Goal: Task Accomplishment & Management: Manage account settings

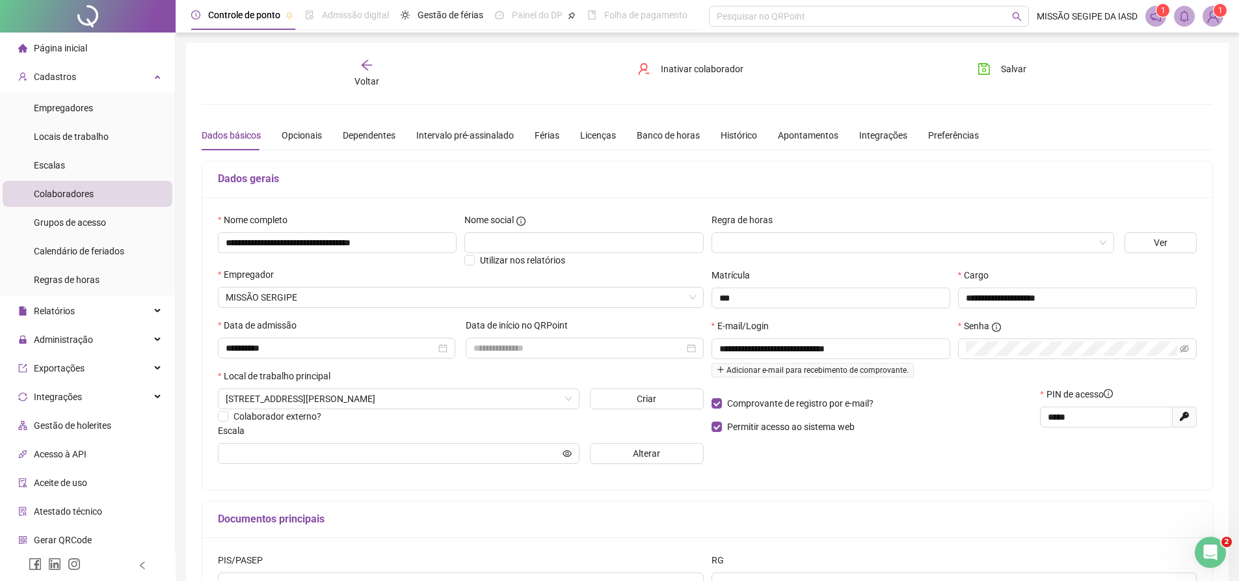
click at [80, 189] on span "Colaboradores" at bounding box center [64, 194] width 60 height 10
click at [362, 66] on icon "arrow-left" at bounding box center [367, 65] width 10 height 10
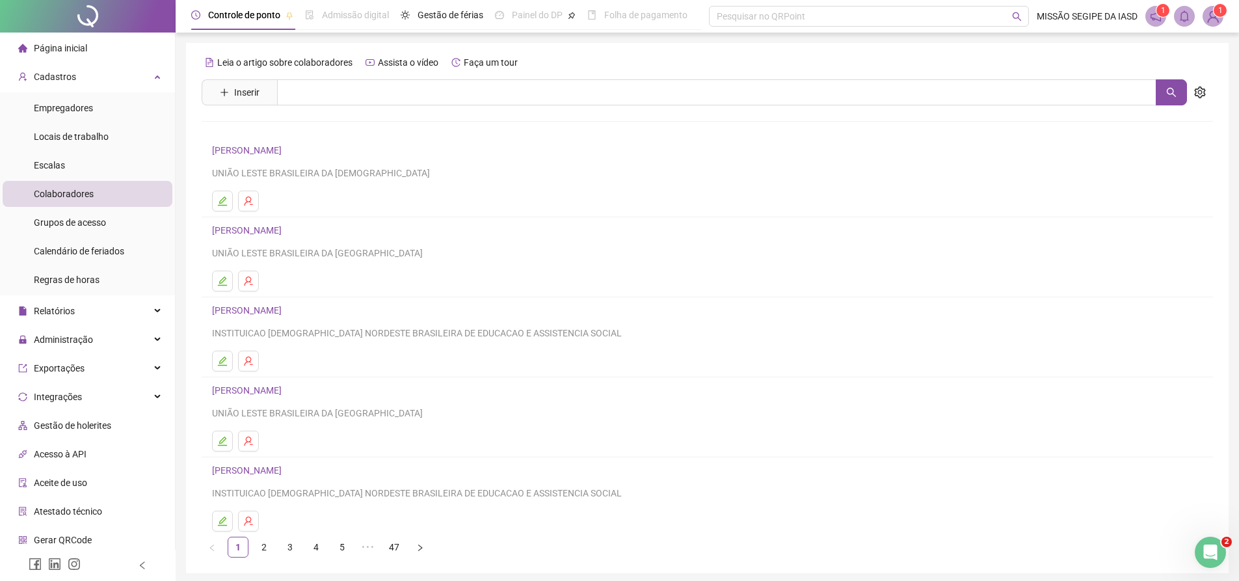
scroll to position [48, 0]
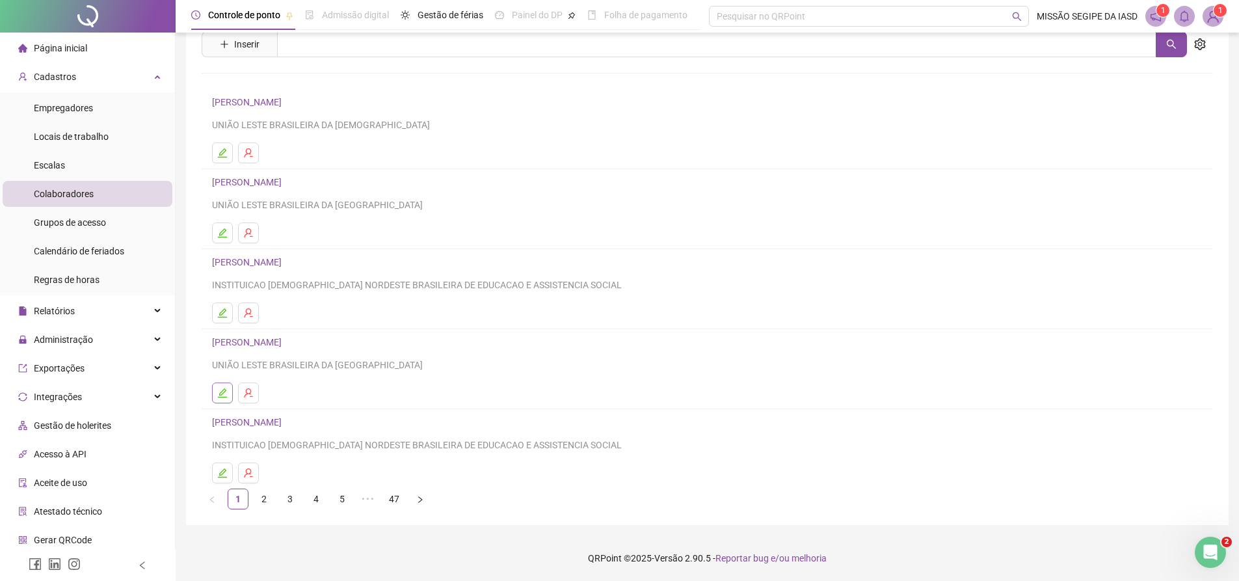
click at [216, 391] on button "button" at bounding box center [222, 392] width 21 height 21
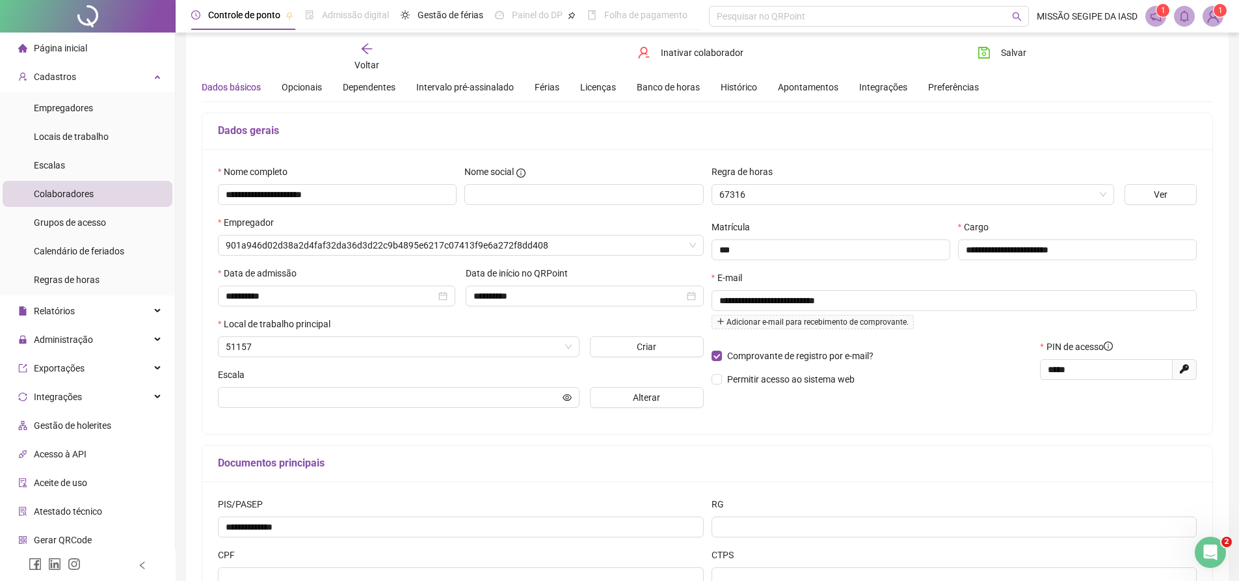
scroll to position [55, 0]
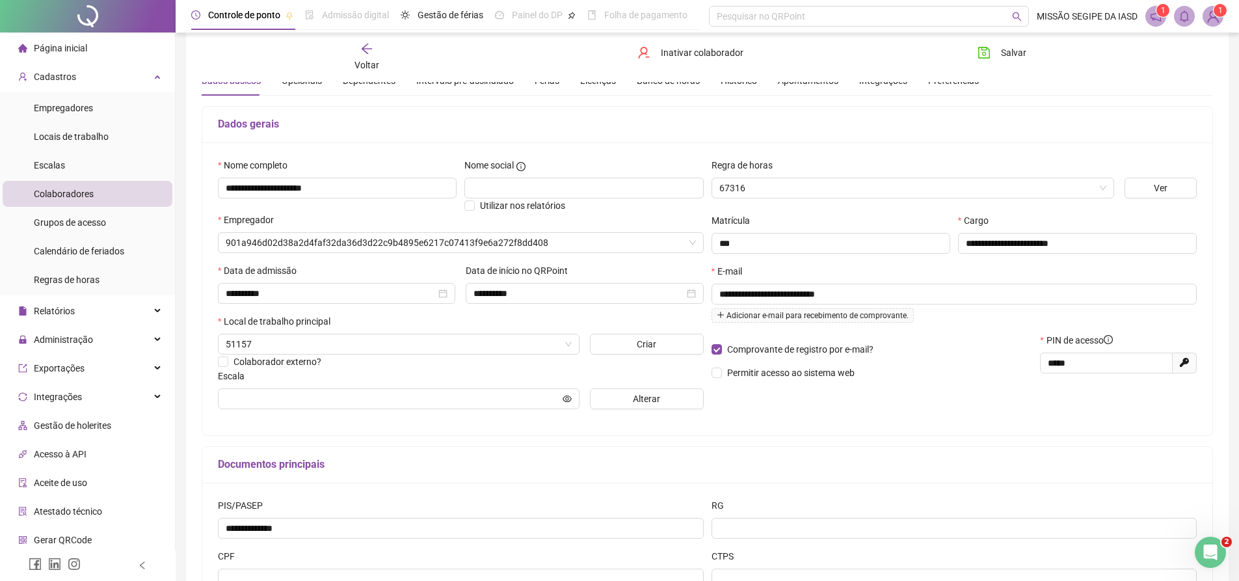
type input "**********"
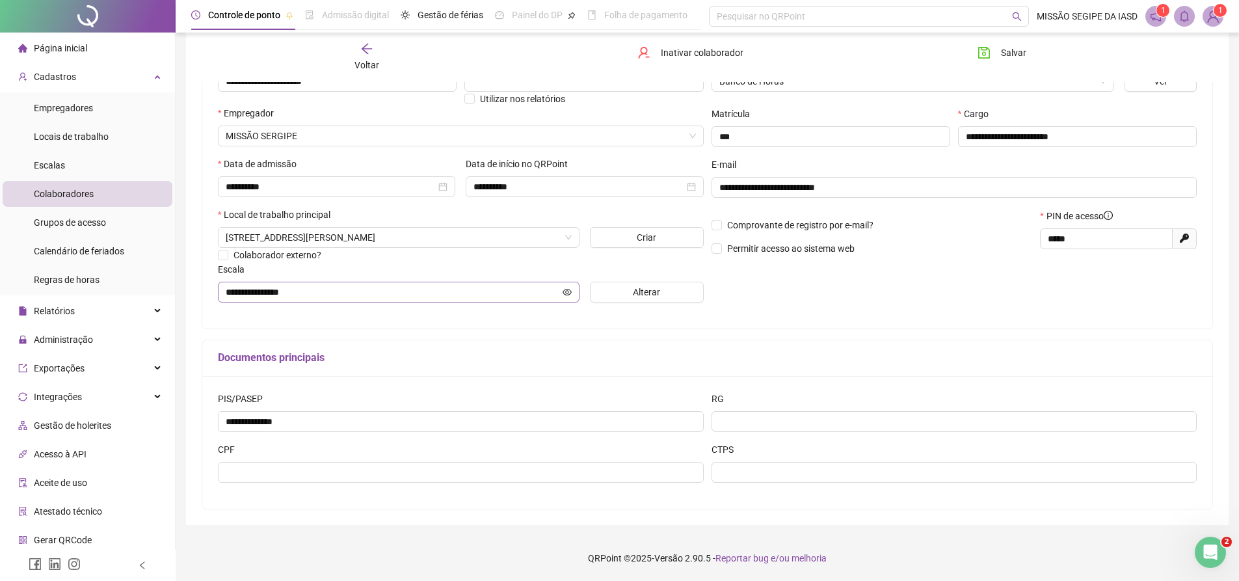
scroll to position [96, 0]
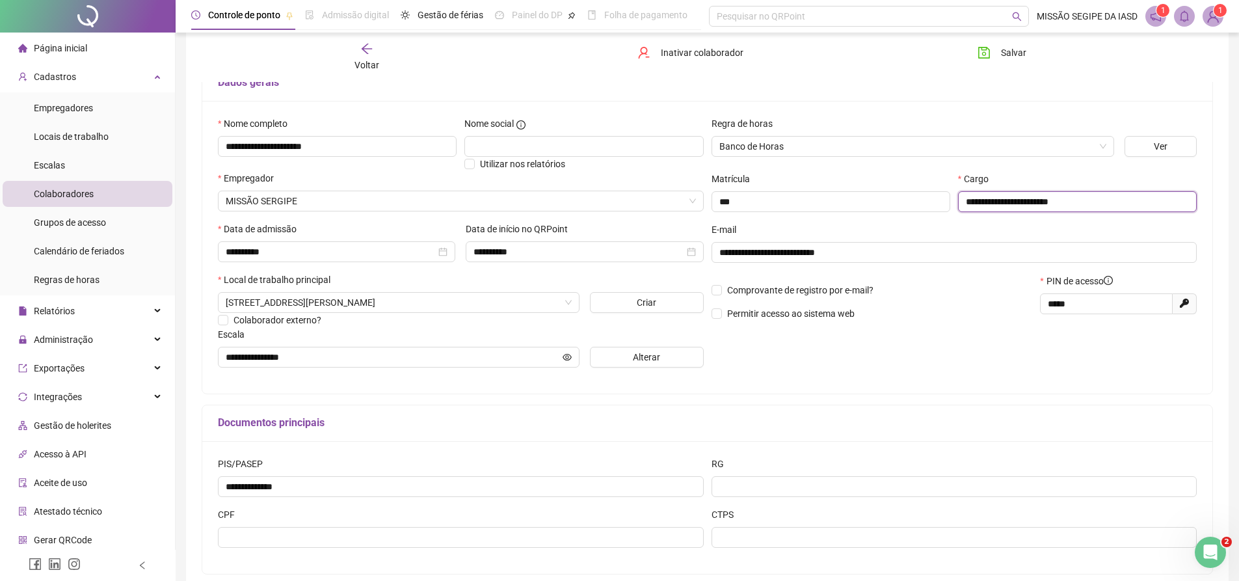
drag, startPoint x: 1094, startPoint y: 205, endPoint x: 1008, endPoint y: 205, distance: 85.8
click at [1008, 205] on input "**********" at bounding box center [1077, 201] width 239 height 21
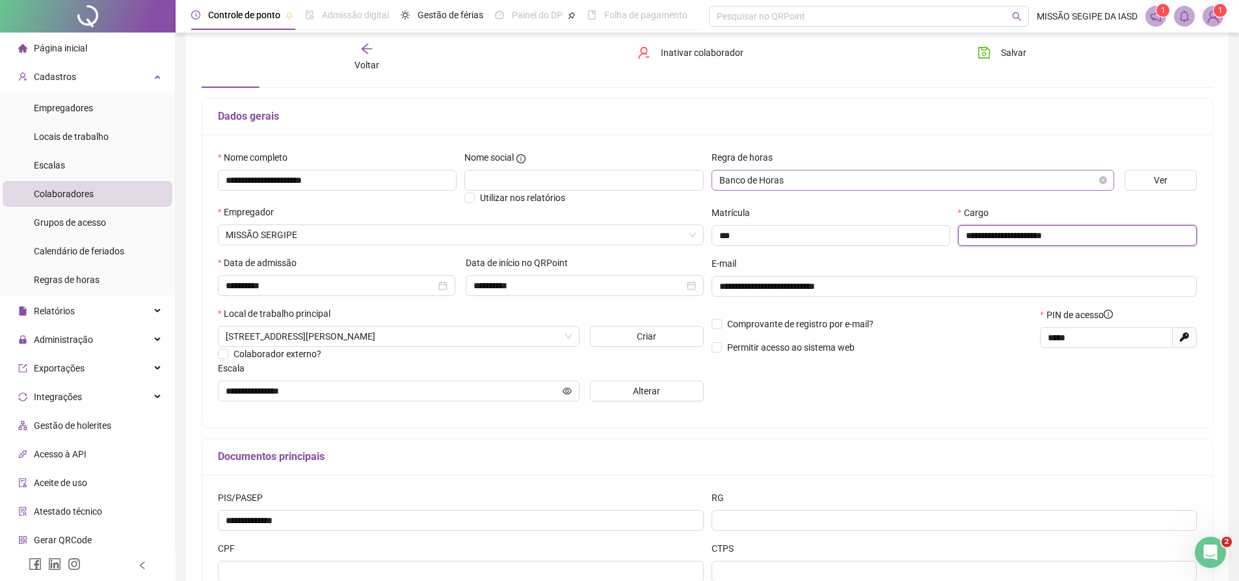
scroll to position [31, 0]
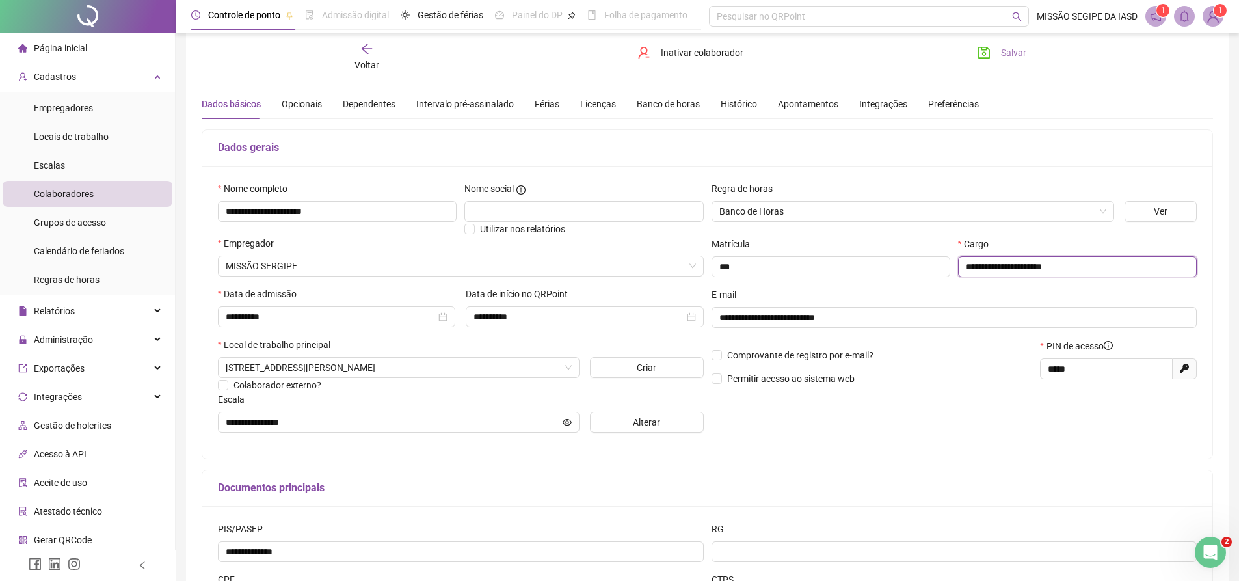
type input "**********"
click at [1020, 50] on span "Salvar" at bounding box center [1013, 53] width 25 height 14
click at [371, 52] on icon "arrow-left" at bounding box center [366, 48] width 13 height 13
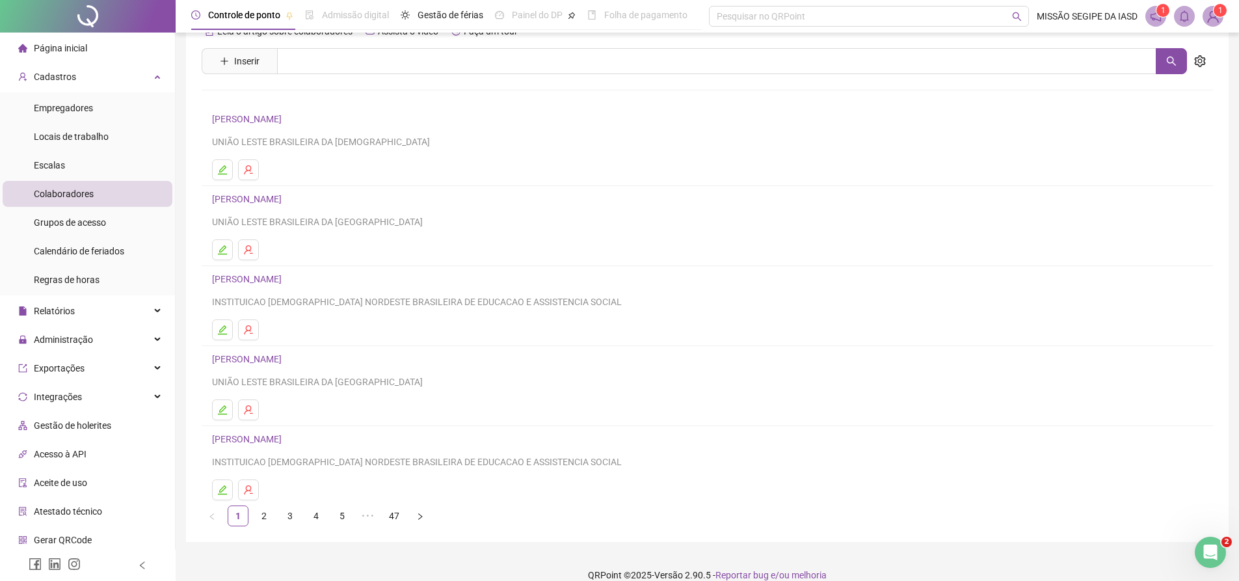
scroll to position [48, 0]
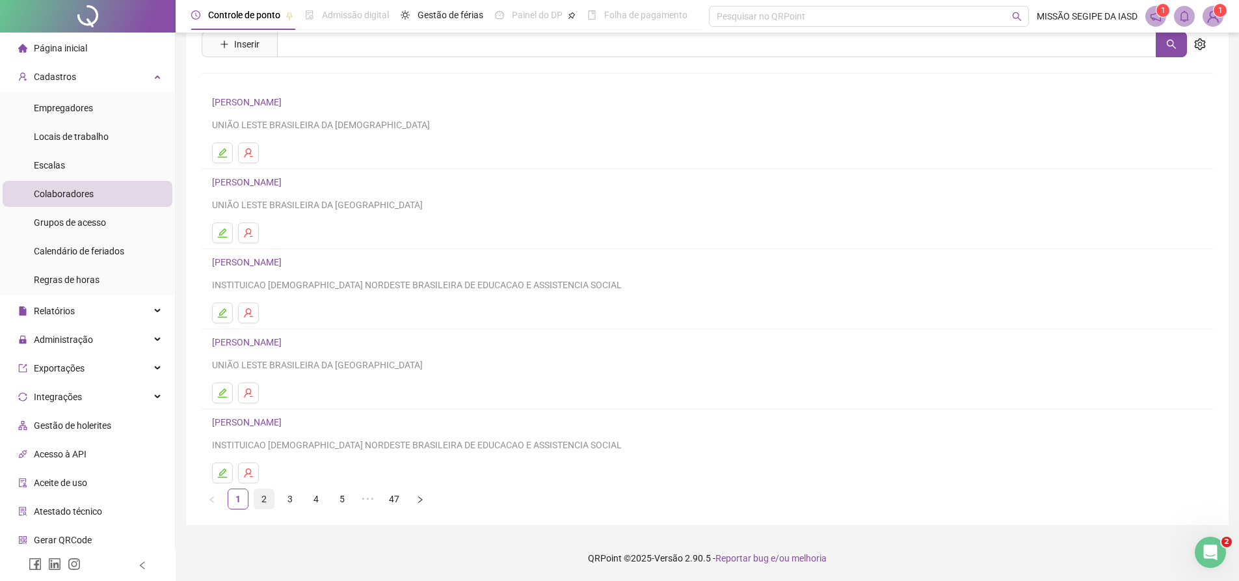
click at [261, 498] on link "2" at bounding box center [264, 499] width 20 height 20
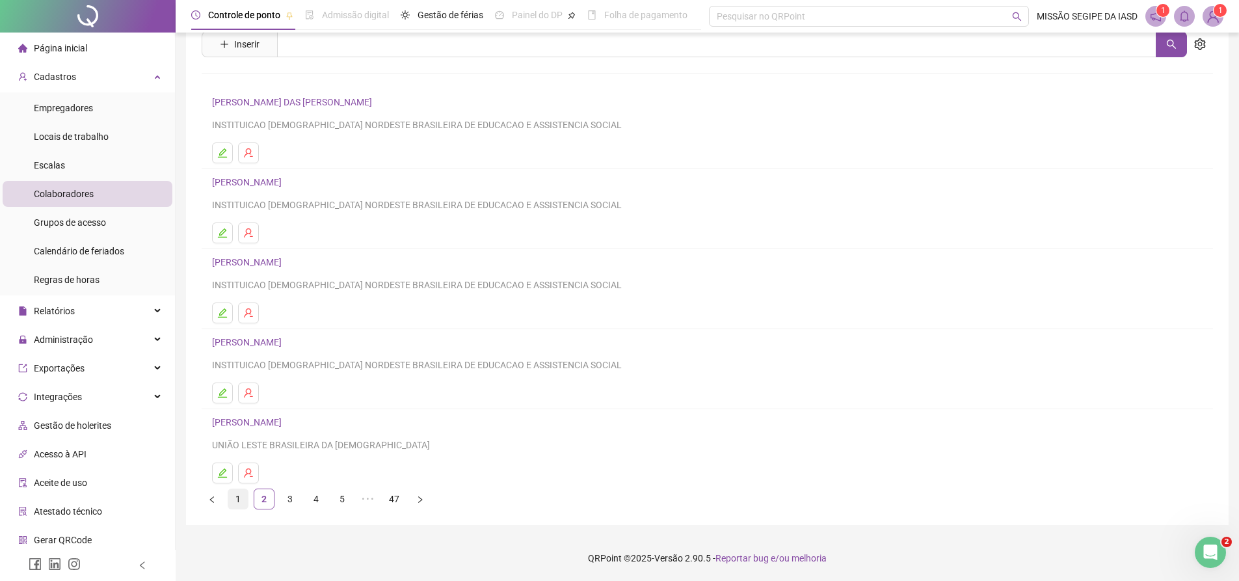
click at [242, 494] on link "1" at bounding box center [238, 499] width 20 height 20
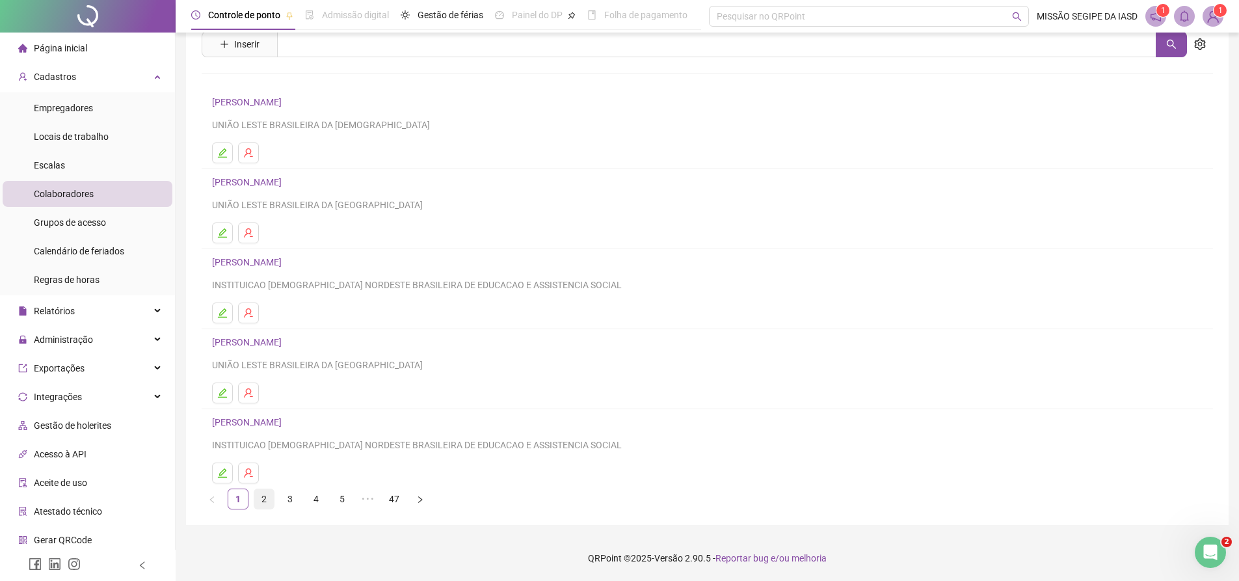
click at [265, 496] on link "2" at bounding box center [264, 499] width 20 height 20
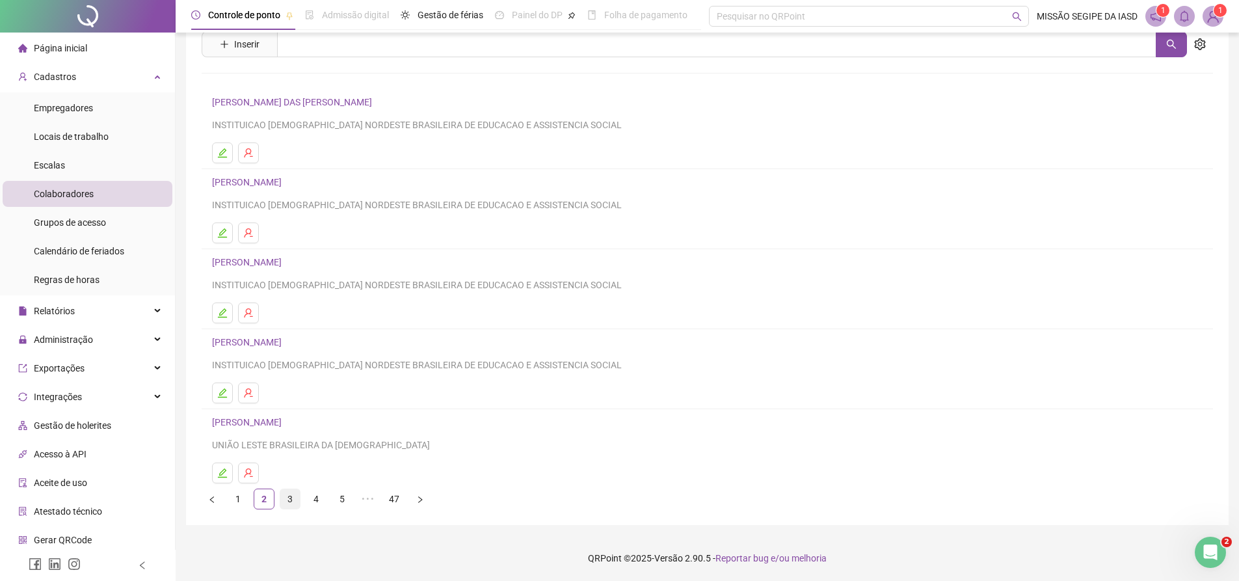
click at [289, 499] on link "3" at bounding box center [290, 499] width 20 height 20
click at [221, 391] on icon "edit" at bounding box center [222, 393] width 10 height 10
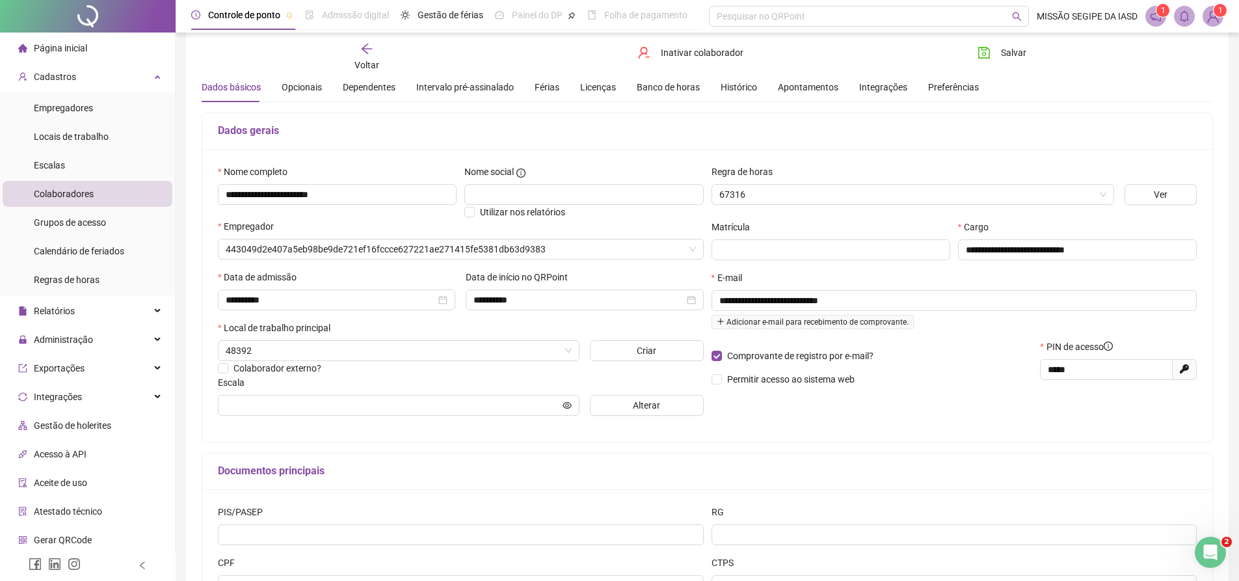
scroll to position [55, 0]
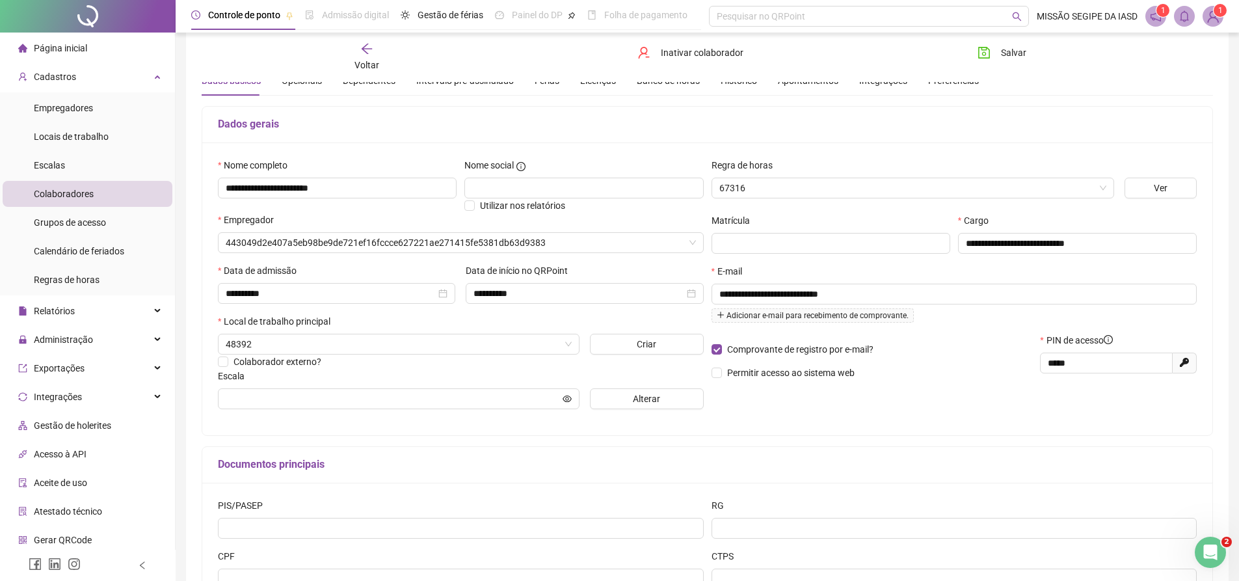
type input "**********"
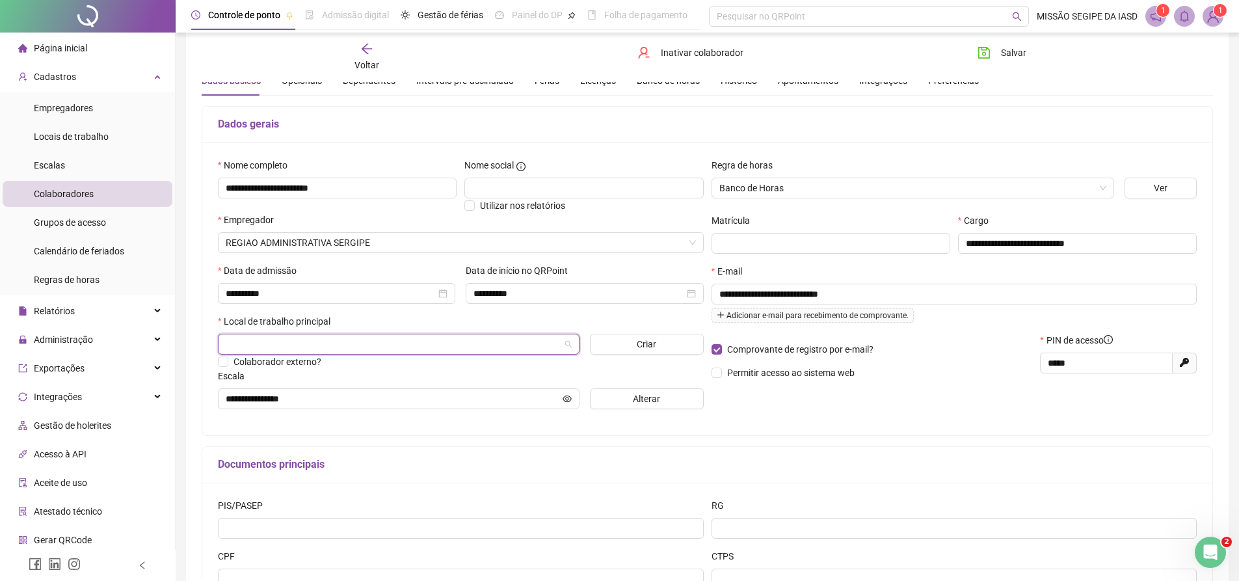
click at [552, 345] on input "search" at bounding box center [393, 344] width 334 height 20
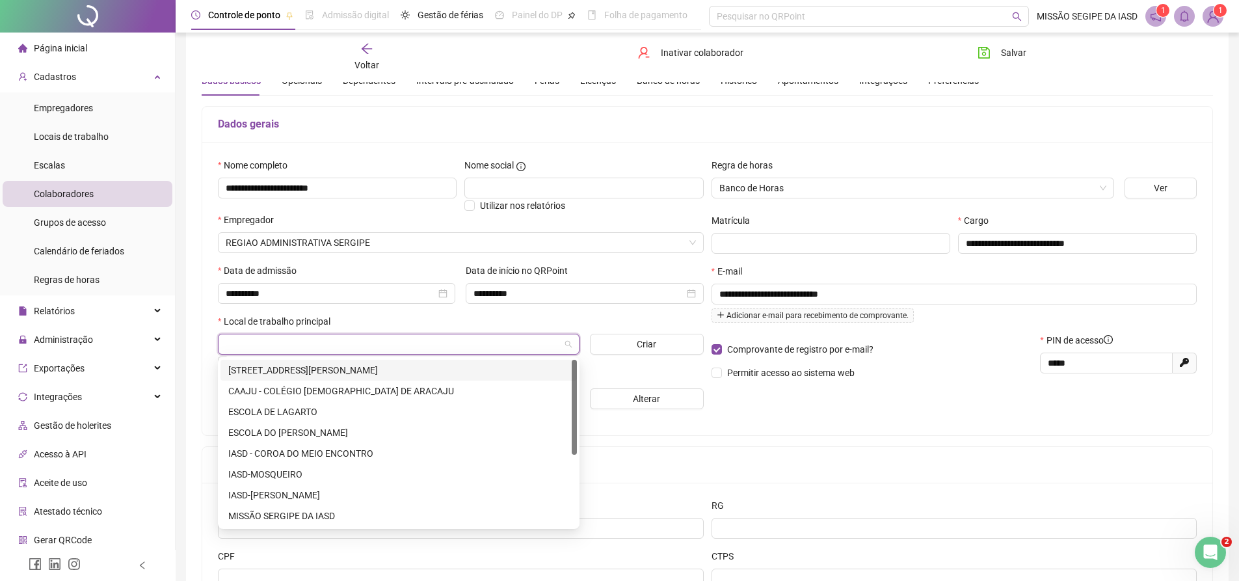
click at [453, 373] on div "[STREET_ADDRESS][PERSON_NAME]" at bounding box center [398, 370] width 341 height 14
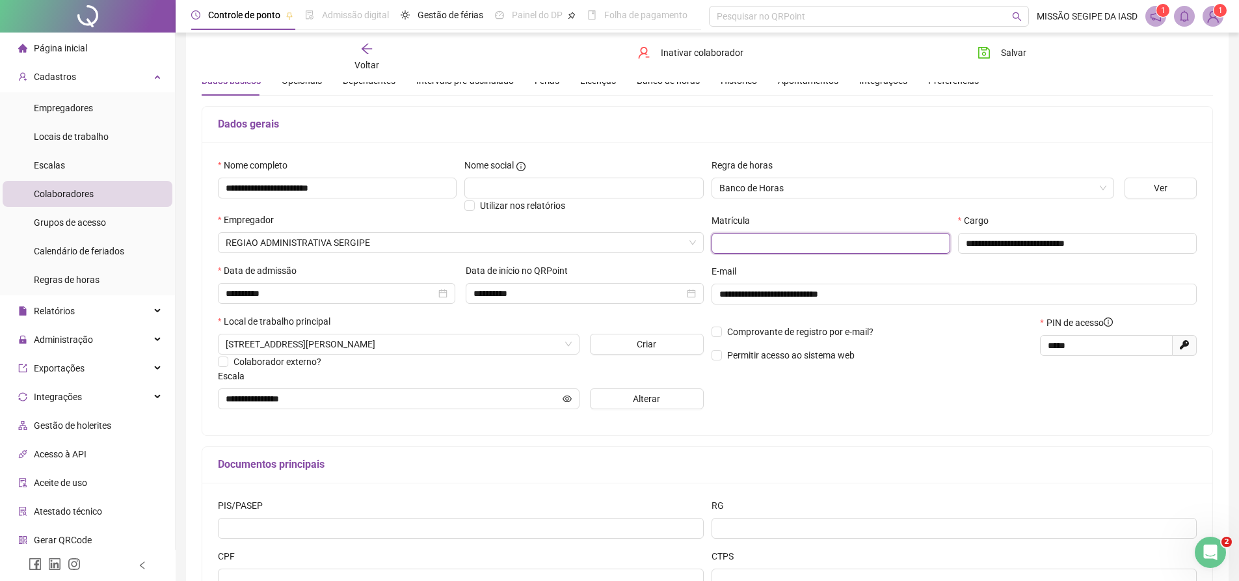
click at [758, 239] on input "text" at bounding box center [830, 243] width 239 height 21
type input "******"
click at [1008, 54] on span "Salvar" at bounding box center [1013, 53] width 25 height 14
click at [375, 45] on div "Voltar Inativar colaborador [PERSON_NAME]" at bounding box center [707, 57] width 1022 height 49
click at [373, 48] on icon "arrow-left" at bounding box center [366, 48] width 13 height 13
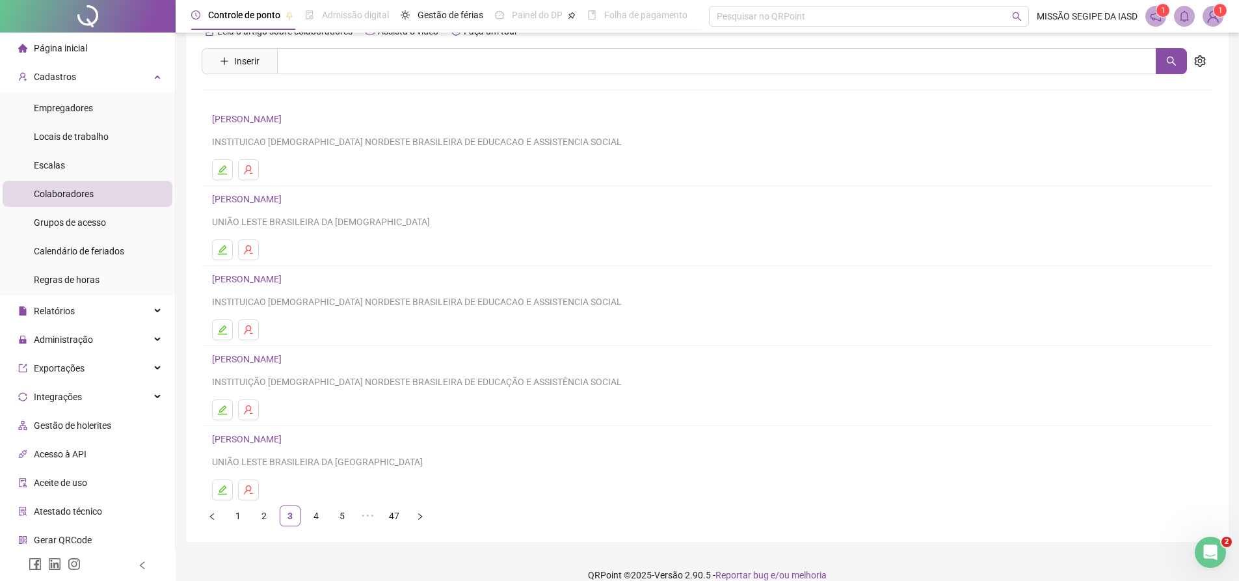
scroll to position [48, 0]
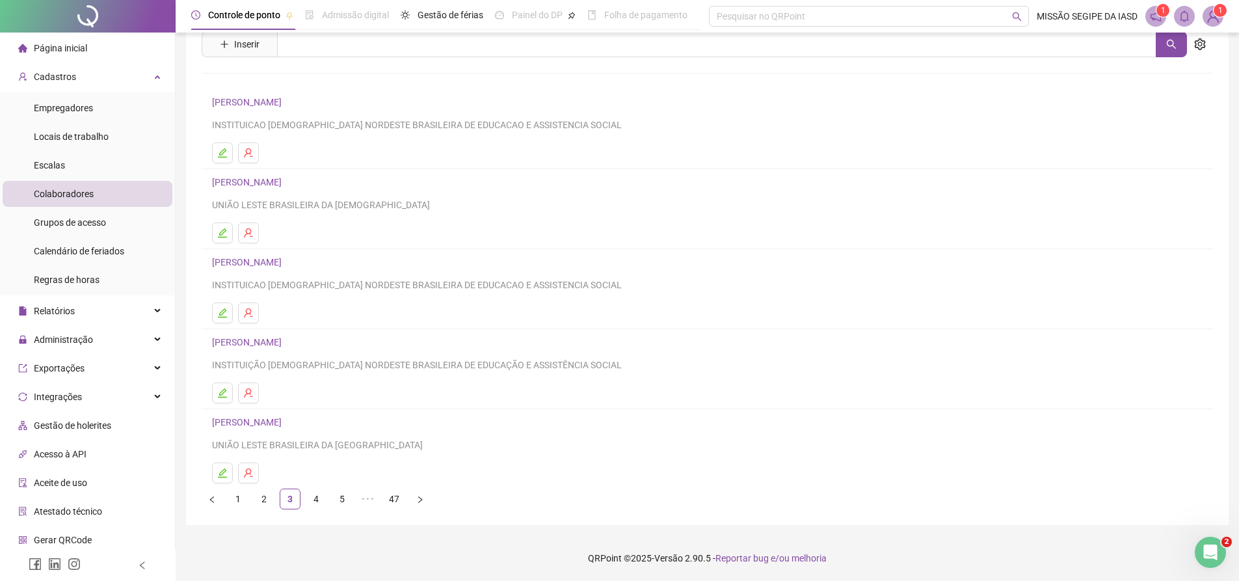
click at [254, 421] on link "[PERSON_NAME]" at bounding box center [248, 422] width 73 height 10
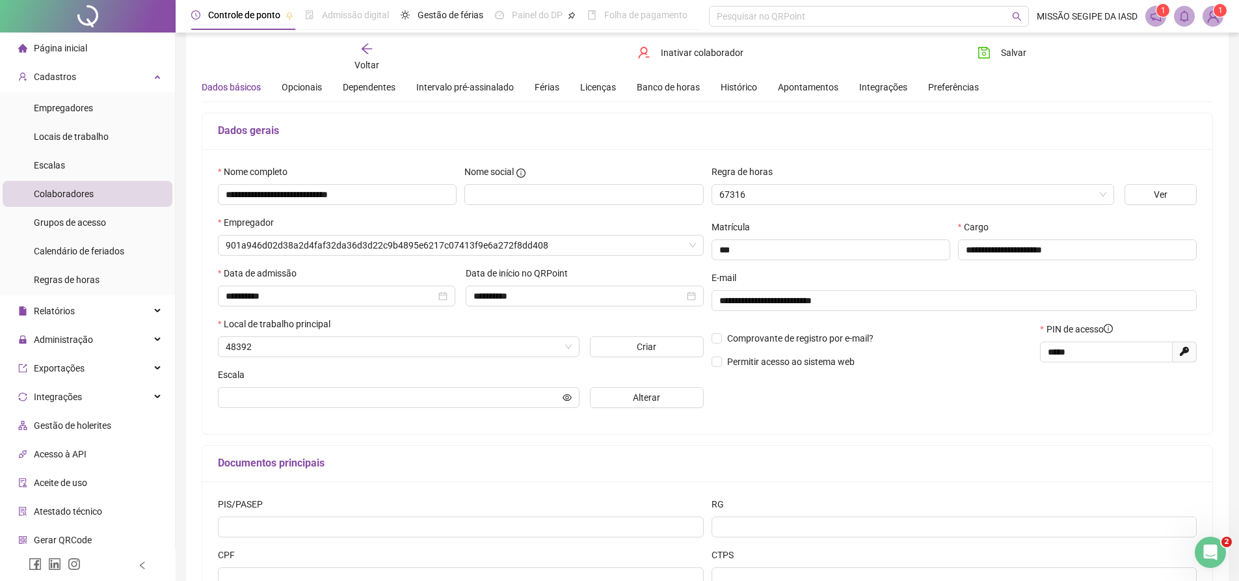
scroll to position [55, 0]
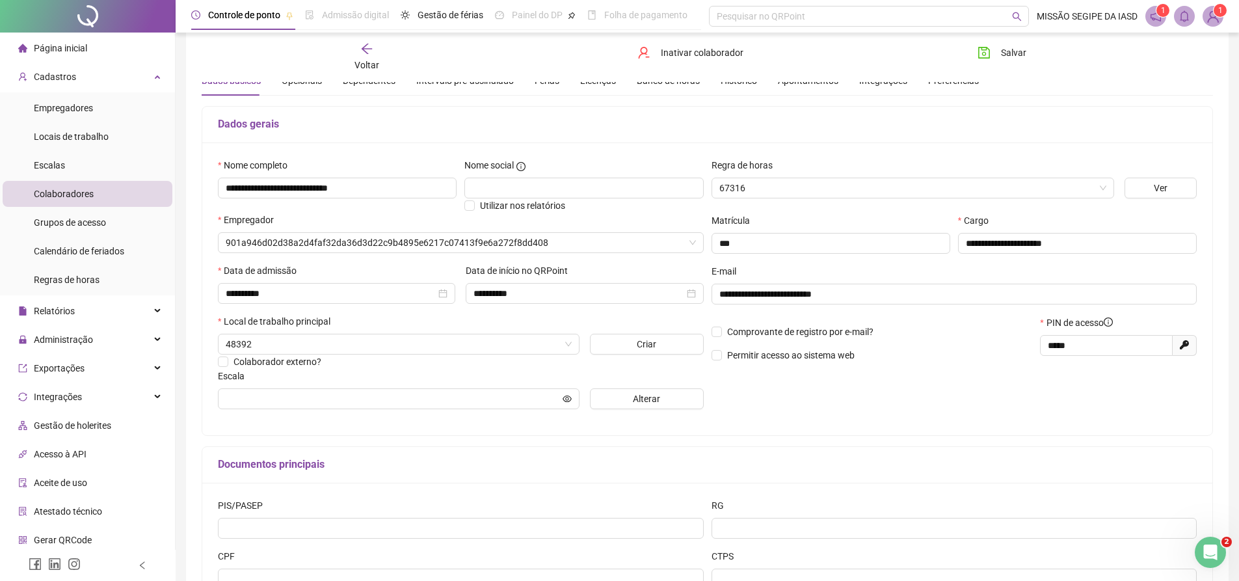
type input "**********"
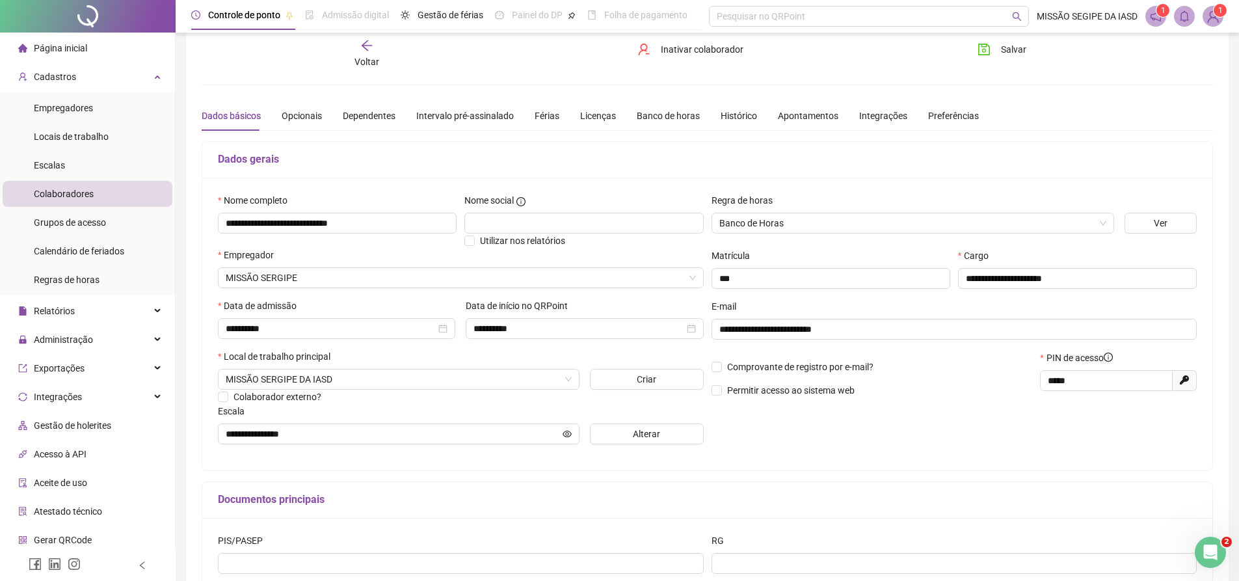
scroll to position [0, 0]
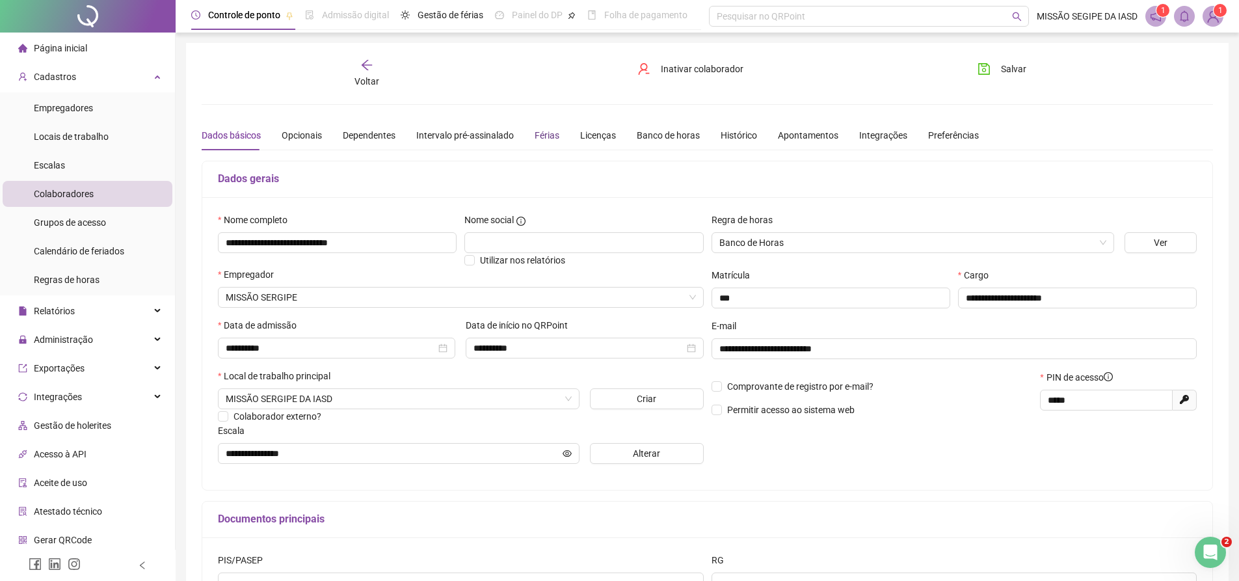
click at [545, 135] on div "Férias" at bounding box center [547, 135] width 25 height 14
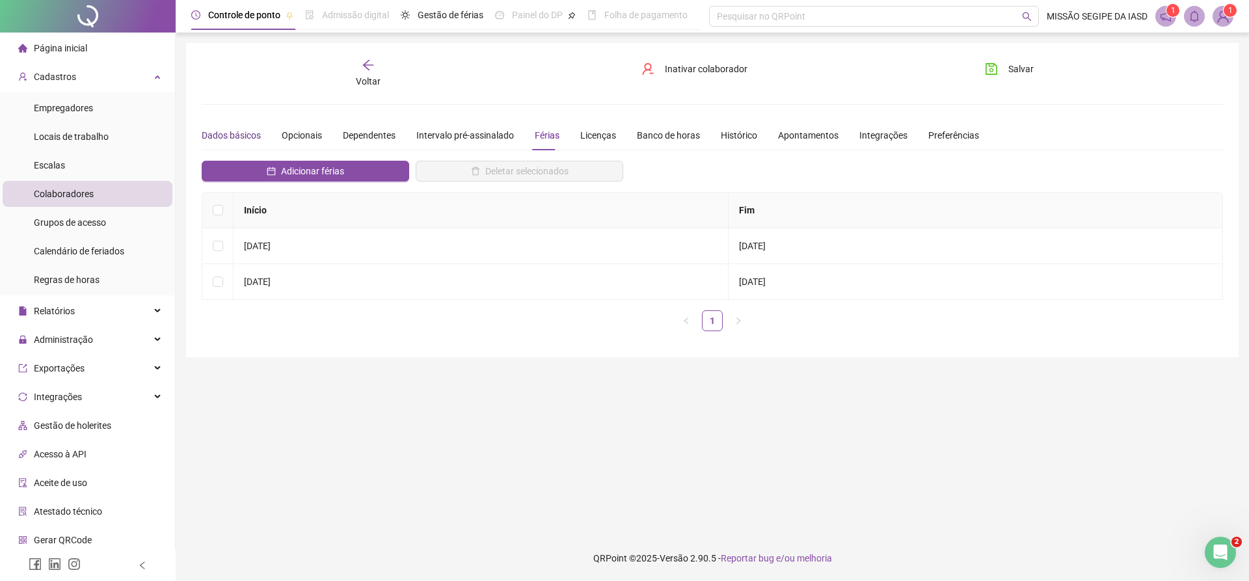
click at [246, 136] on div "Dados básicos" at bounding box center [231, 135] width 59 height 14
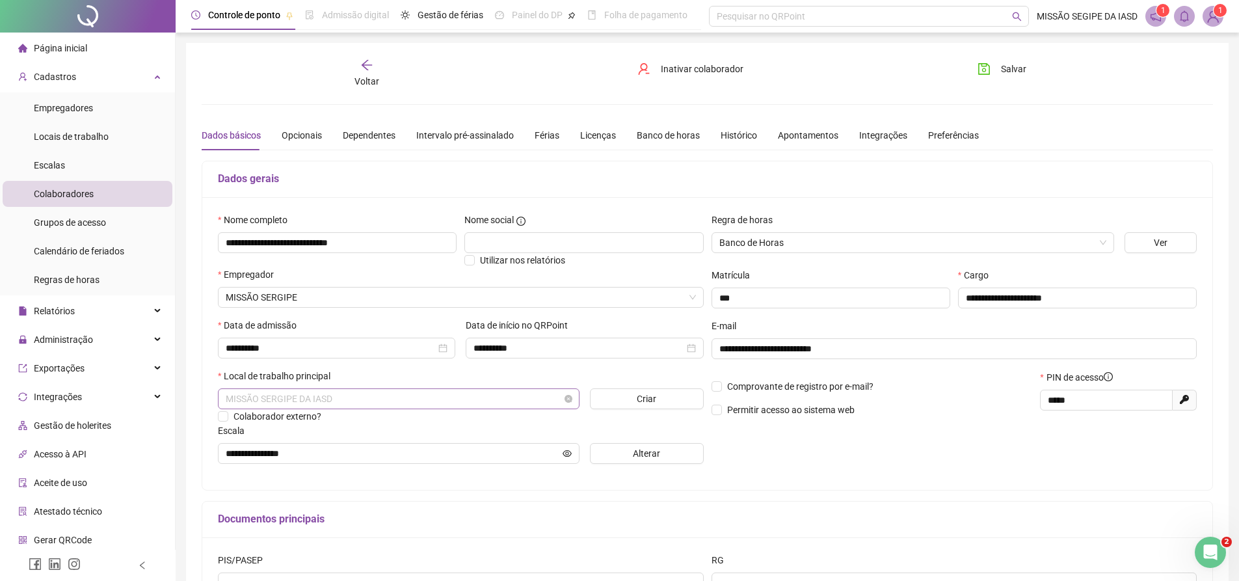
click at [555, 401] on span "MISSÃO SERGIPE DA IASD" at bounding box center [399, 399] width 346 height 20
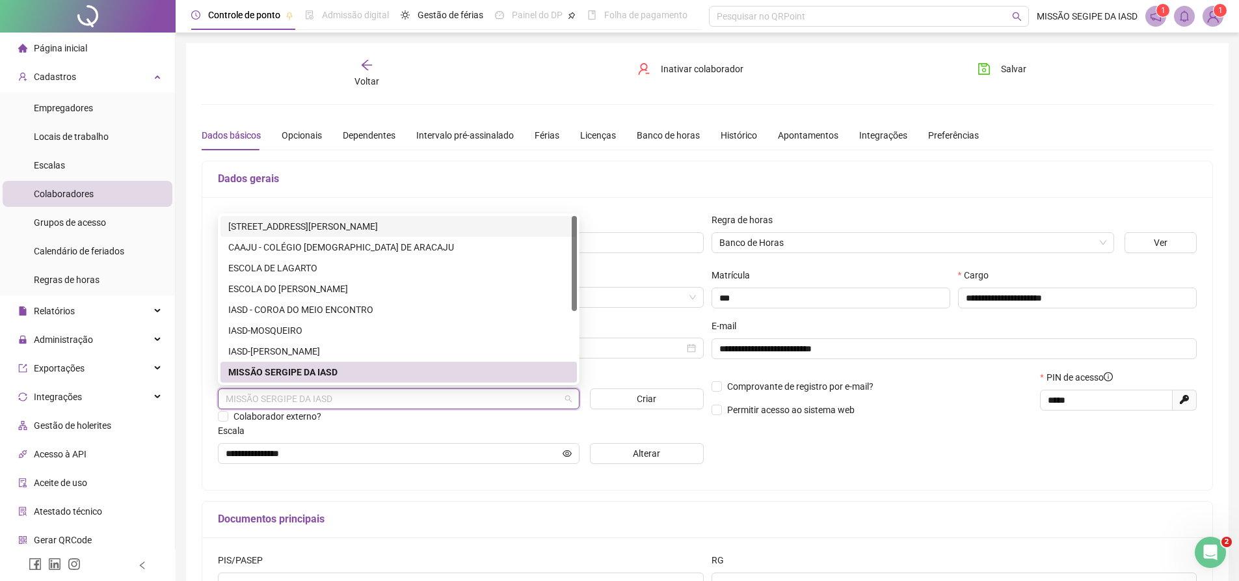
click at [470, 222] on div "[STREET_ADDRESS][PERSON_NAME]" at bounding box center [398, 226] width 341 height 14
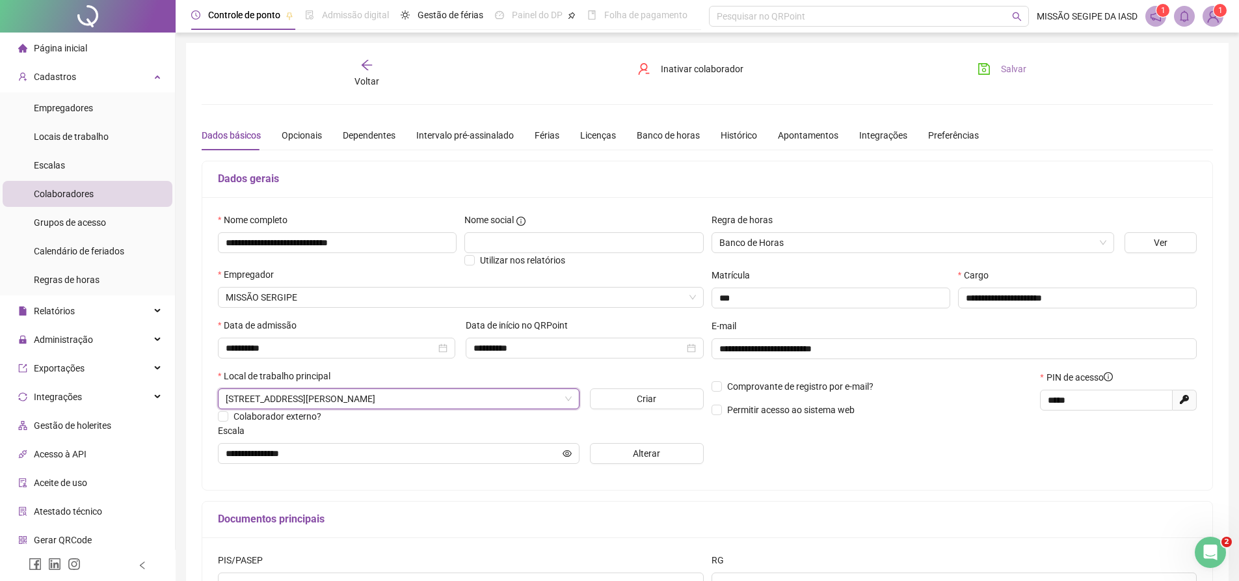
click at [1017, 73] on span "Salvar" at bounding box center [1013, 69] width 25 height 14
click at [367, 66] on icon "arrow-left" at bounding box center [366, 65] width 13 height 13
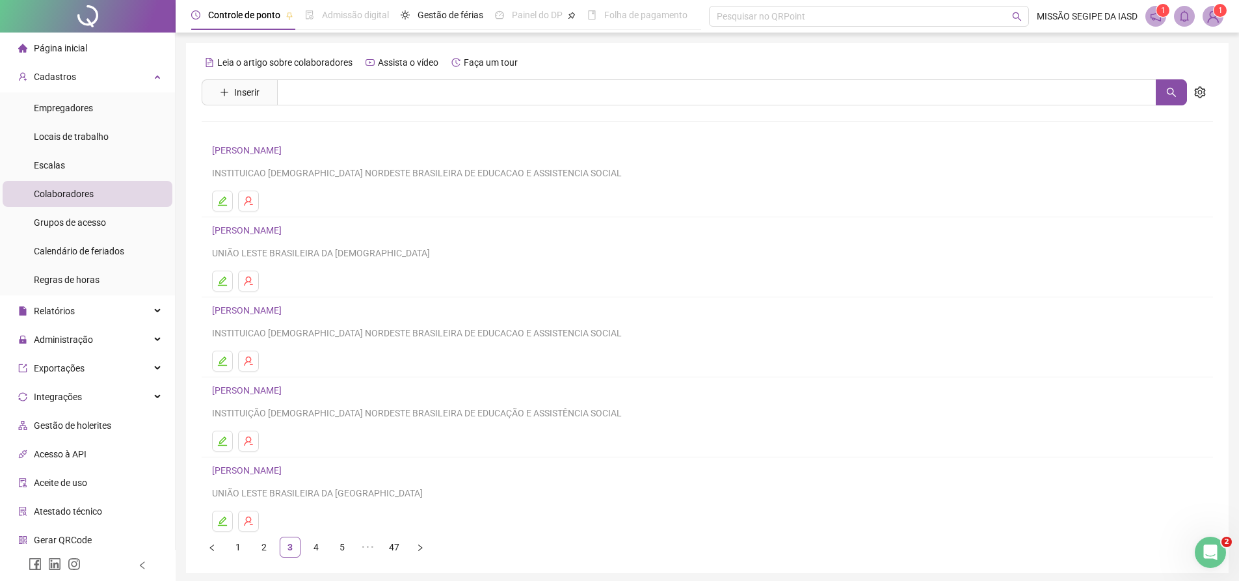
scroll to position [48, 0]
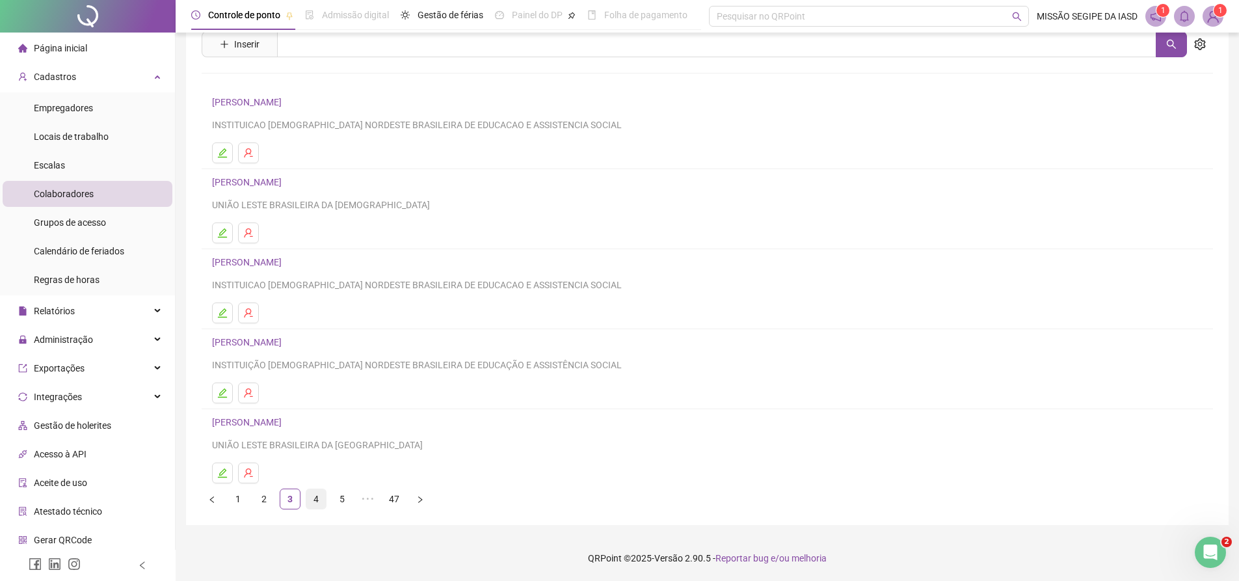
click at [315, 500] on link "4" at bounding box center [316, 499] width 20 height 20
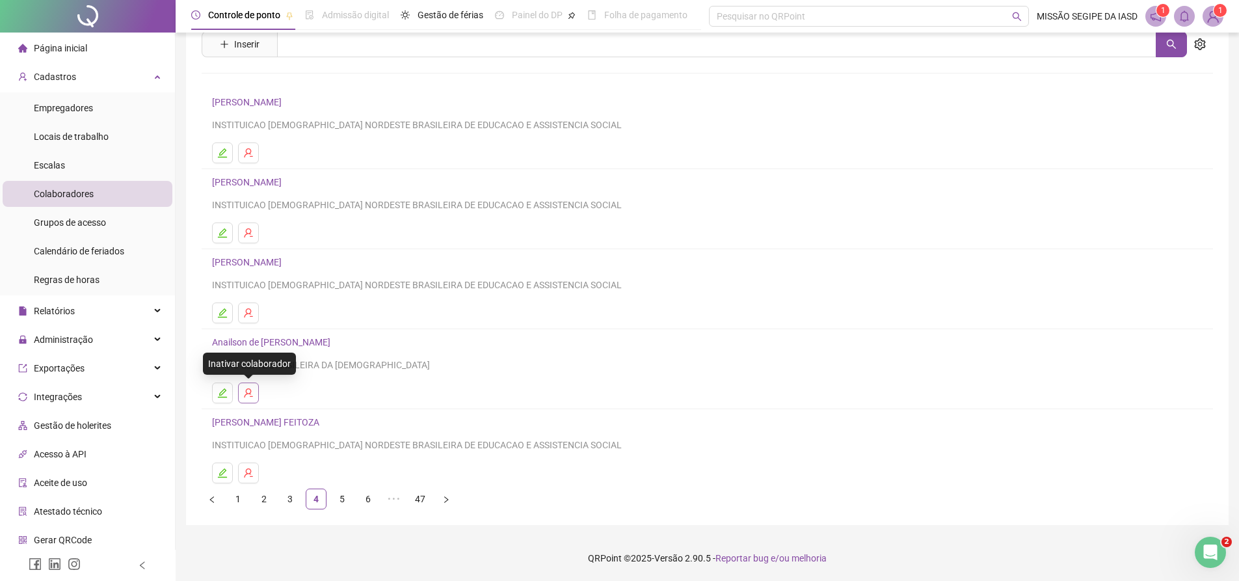
click at [248, 399] on button "button" at bounding box center [248, 392] width 21 height 21
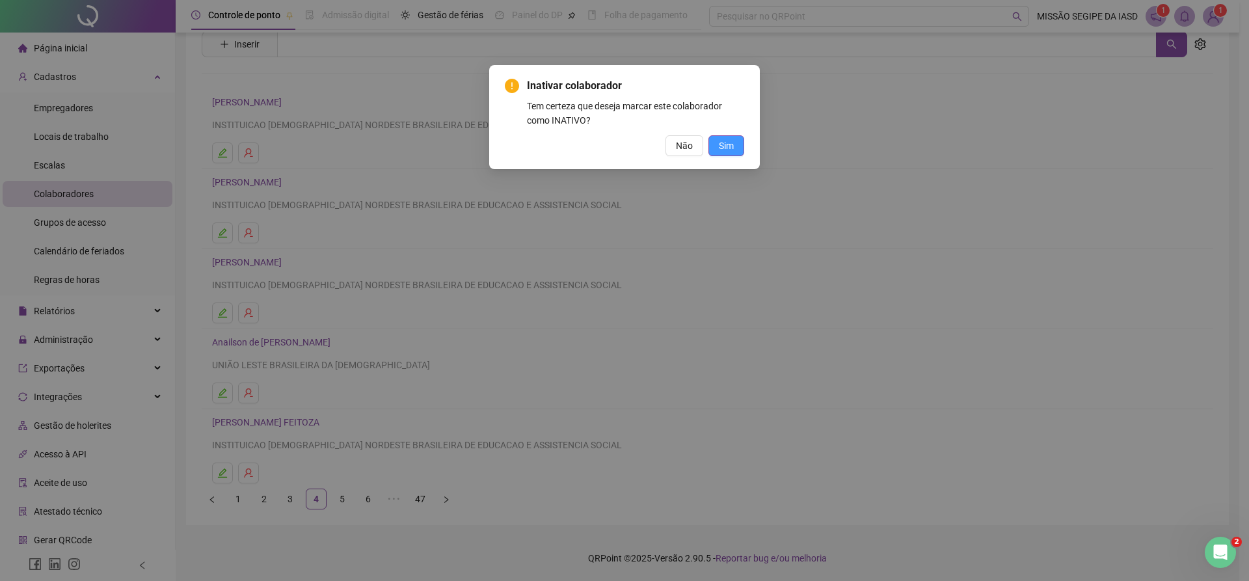
click at [723, 139] on span "Sim" at bounding box center [726, 146] width 15 height 14
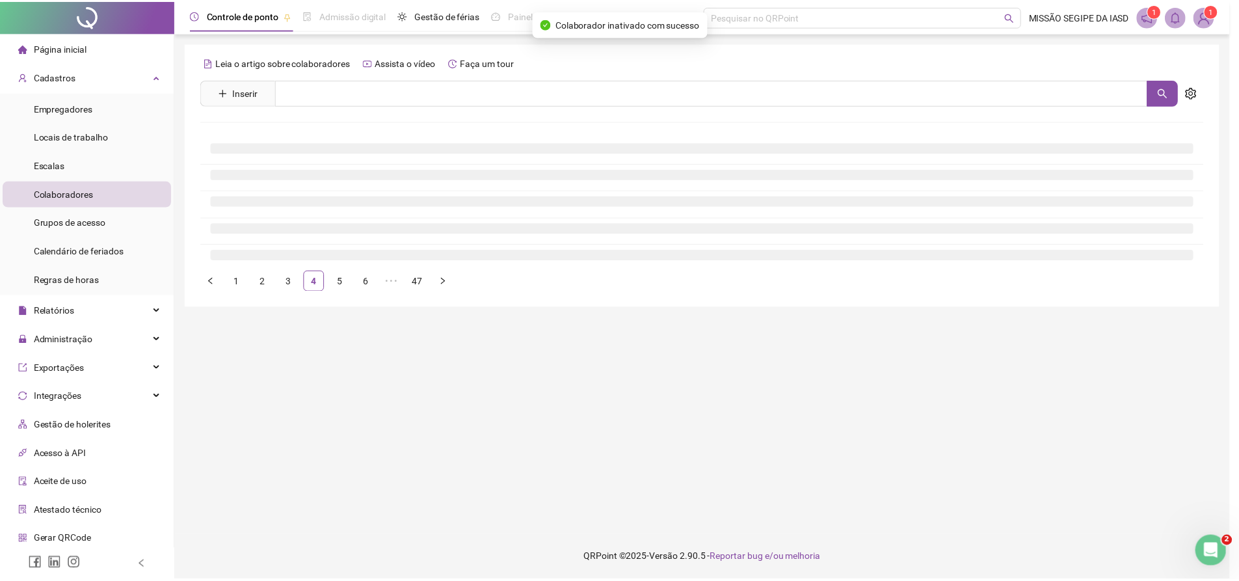
scroll to position [0, 0]
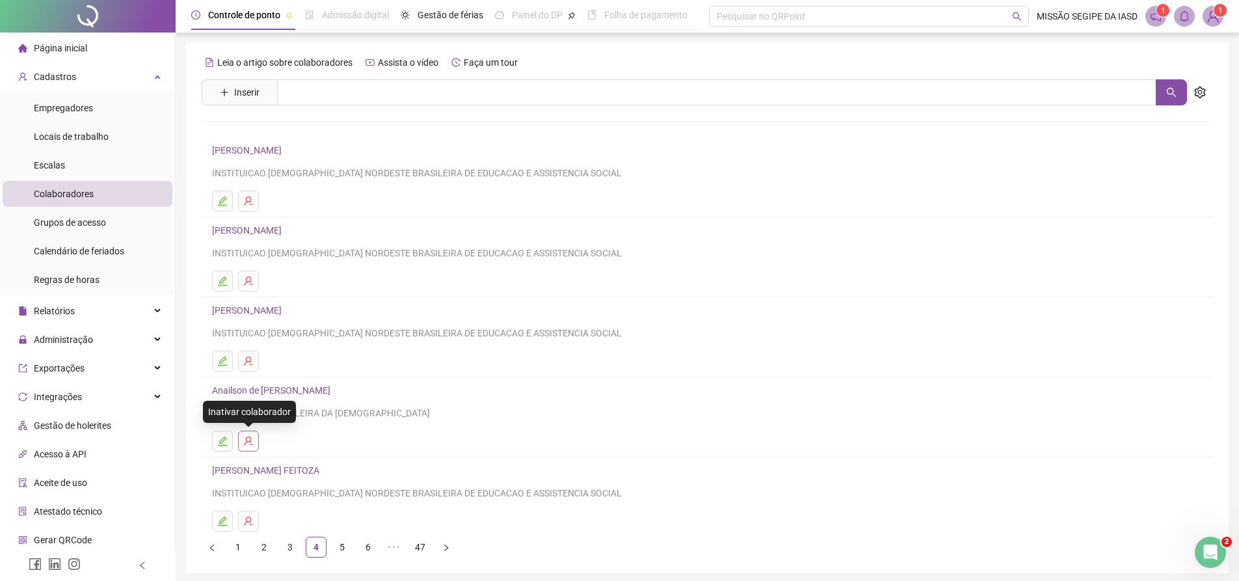
click at [243, 439] on icon "user-delete" at bounding box center [248, 441] width 10 height 10
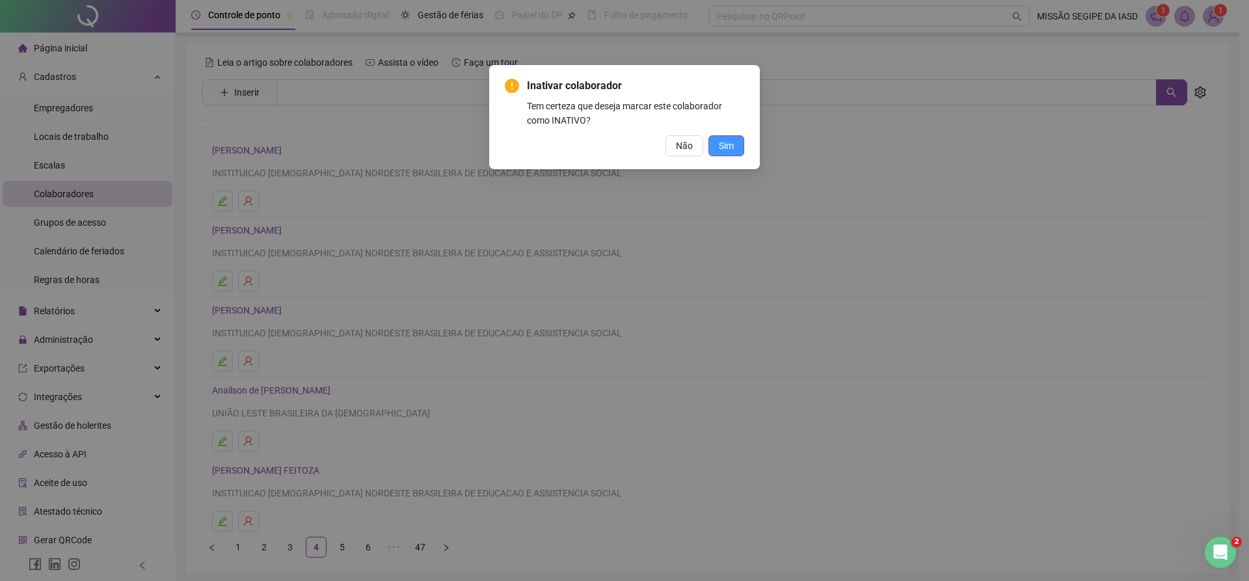
click at [719, 146] on span "Sim" at bounding box center [726, 146] width 15 height 14
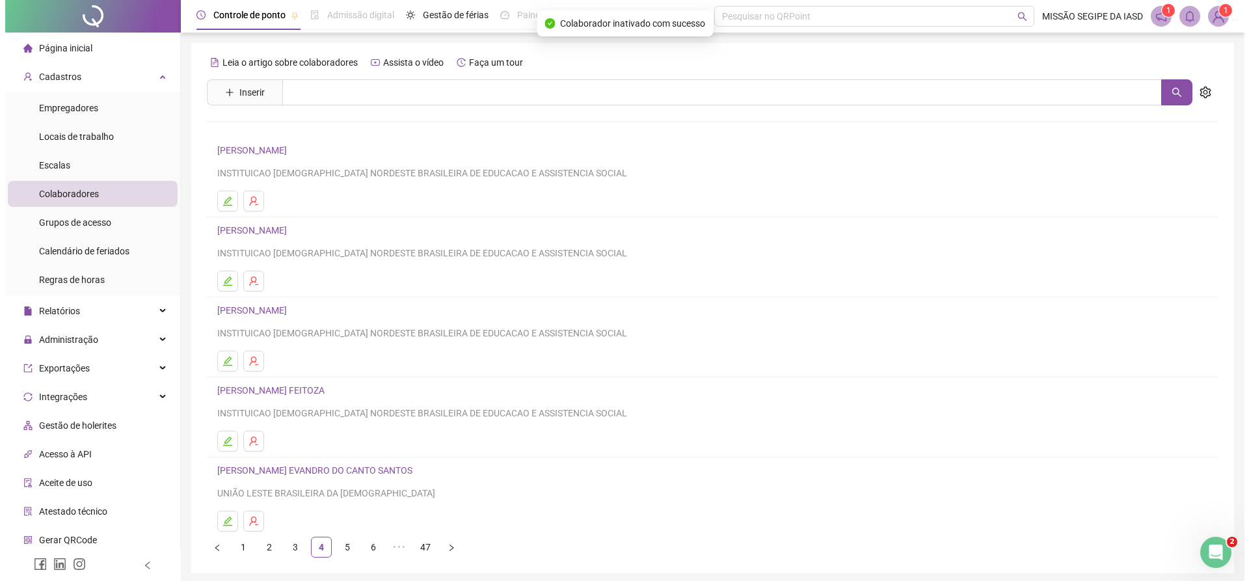
scroll to position [48, 0]
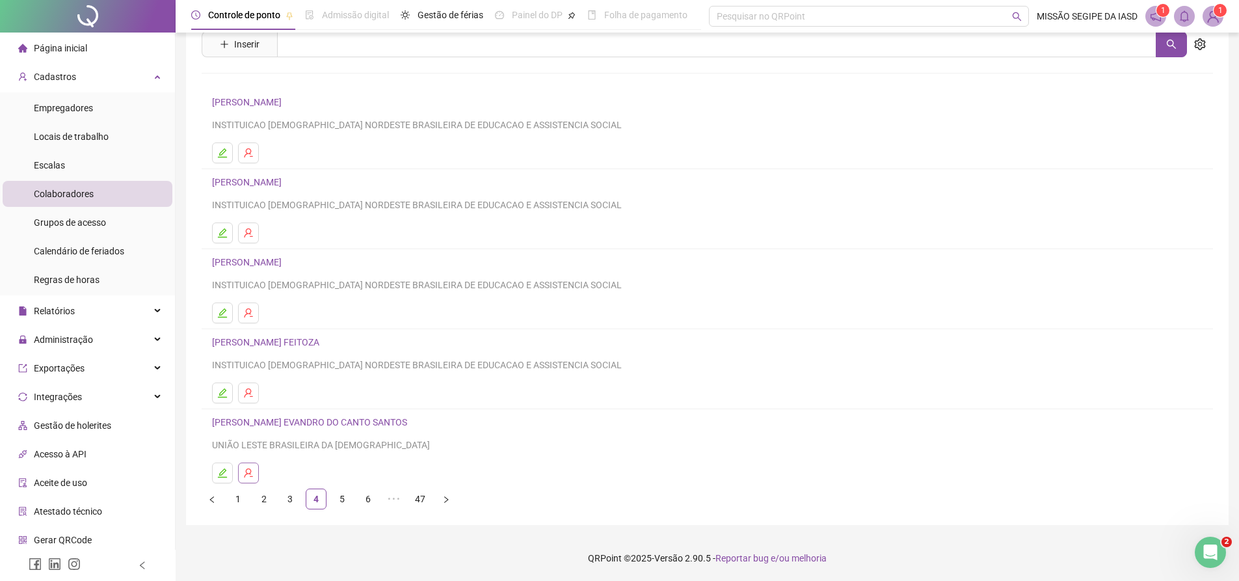
click at [248, 475] on icon "user-delete" at bounding box center [248, 473] width 10 height 10
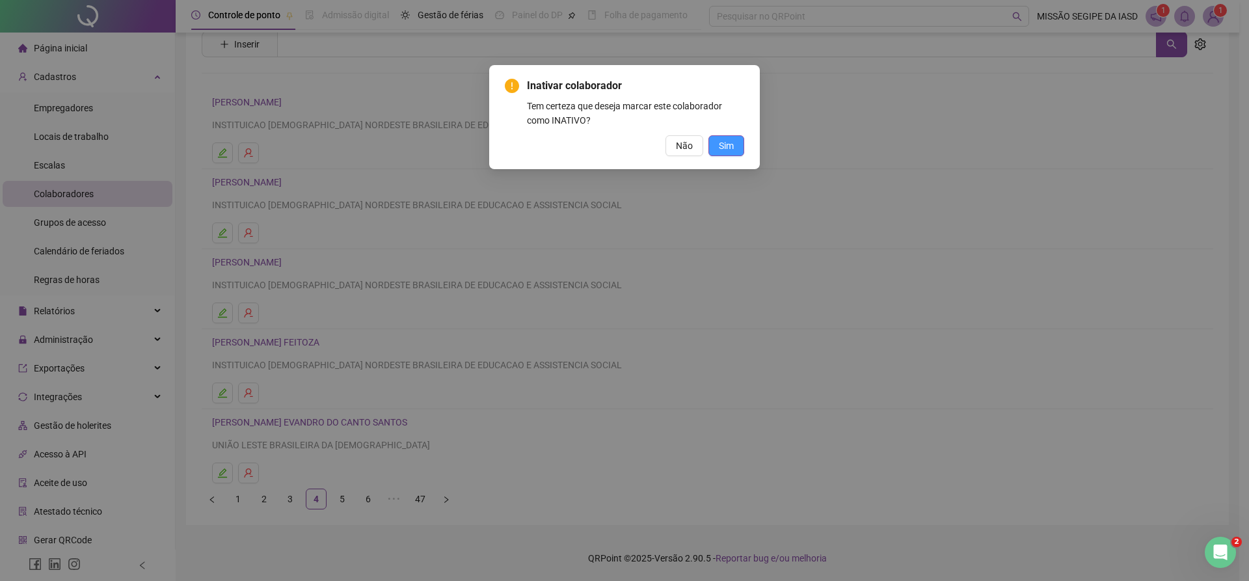
click at [732, 144] on span "Sim" at bounding box center [726, 146] width 15 height 14
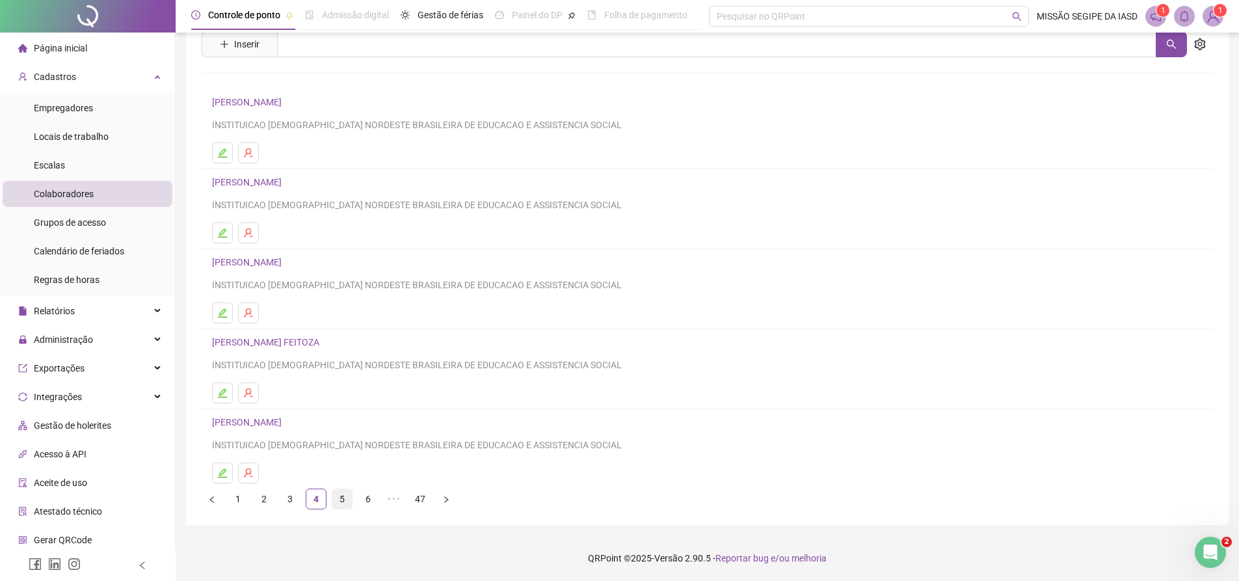
click at [337, 501] on link "5" at bounding box center [342, 499] width 20 height 20
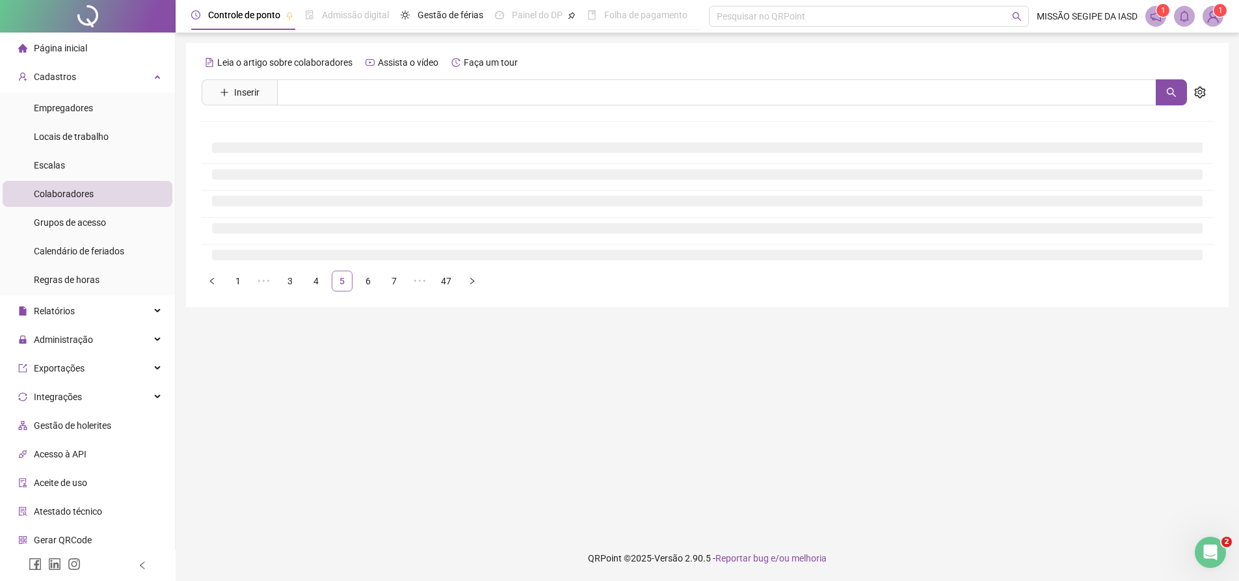
scroll to position [0, 0]
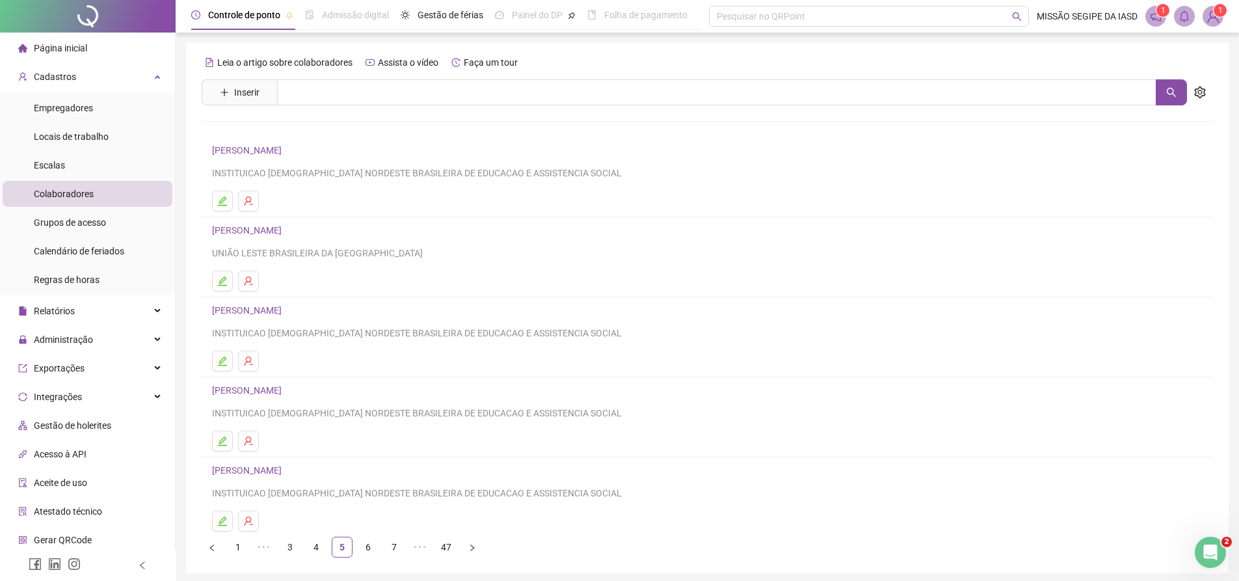
click at [286, 231] on link "[PERSON_NAME]" at bounding box center [248, 230] width 73 height 10
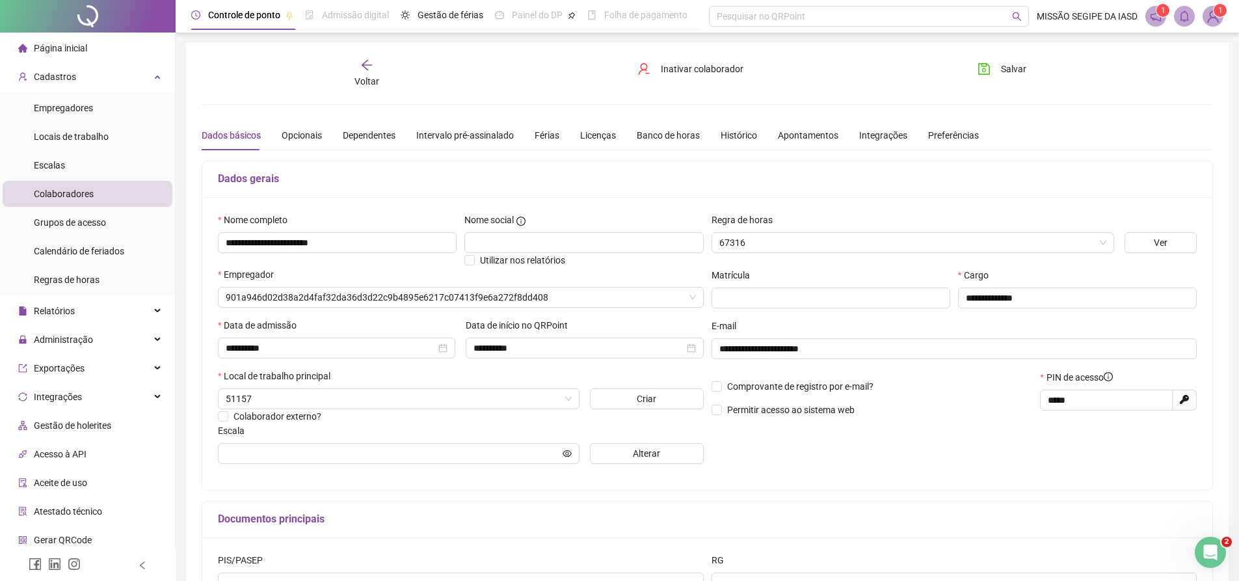
type input "**********"
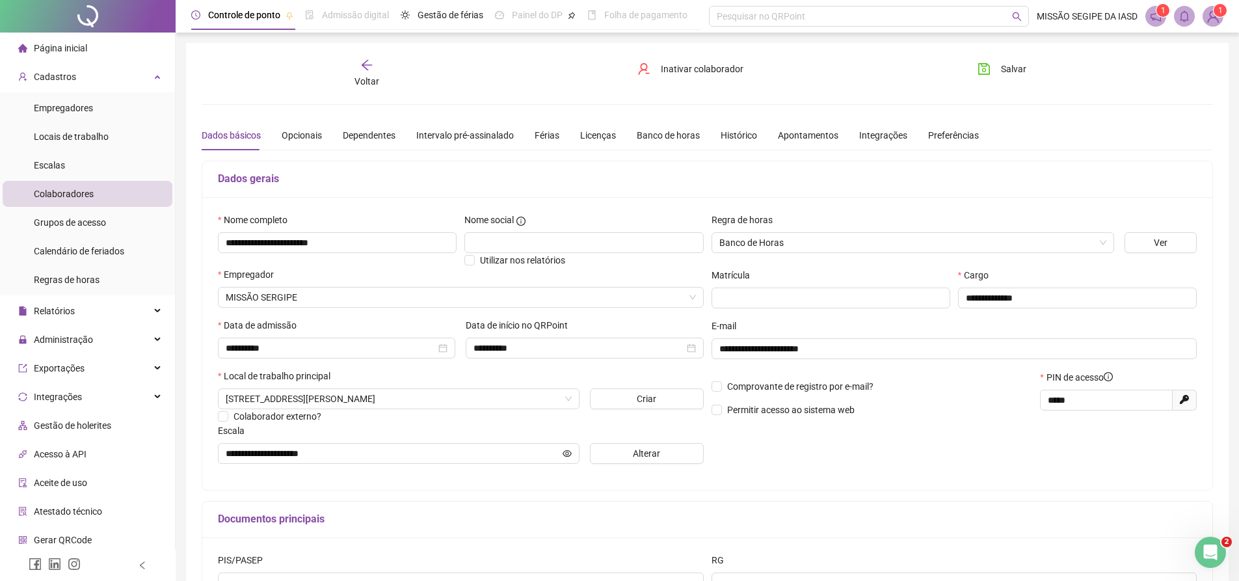
click at [365, 68] on icon "arrow-left" at bounding box center [367, 65] width 10 height 10
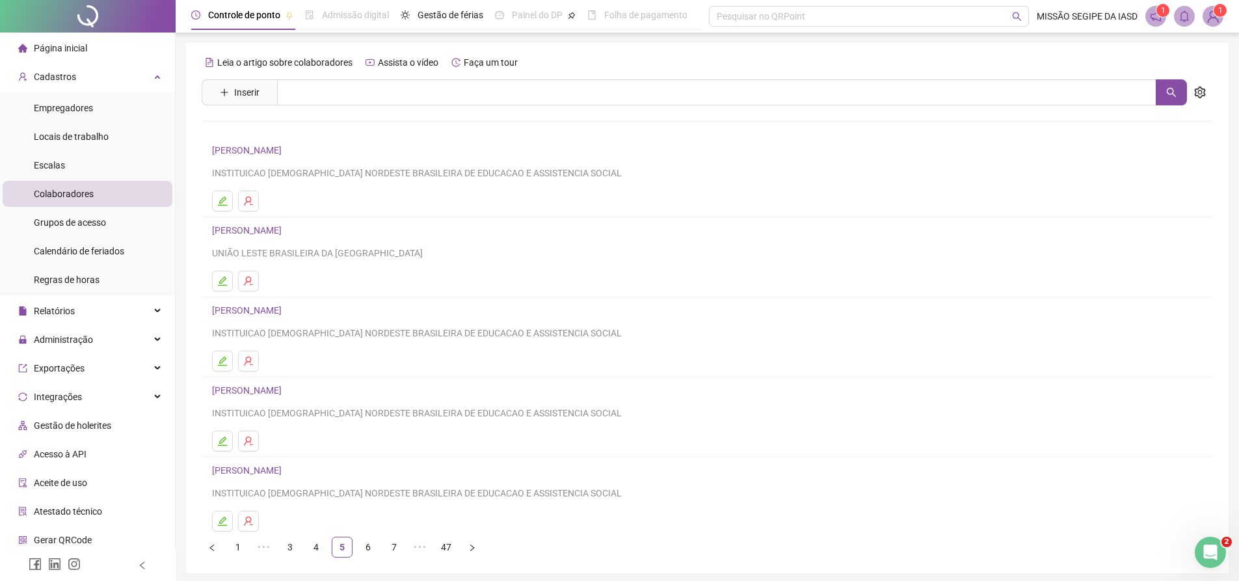
scroll to position [48, 0]
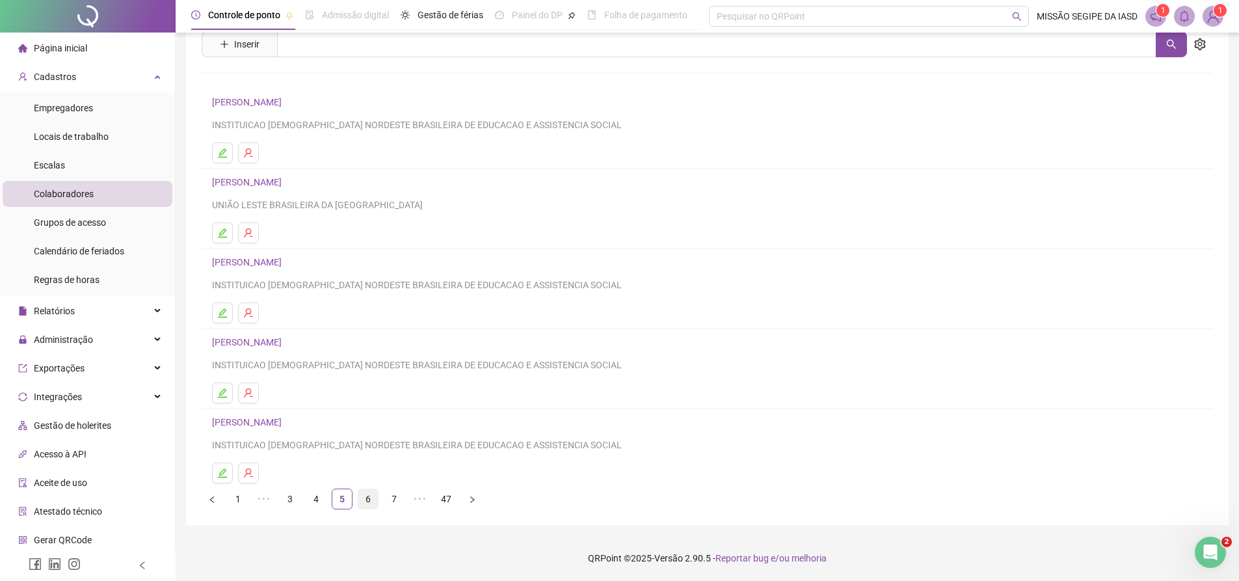
click at [376, 501] on link "6" at bounding box center [368, 499] width 20 height 20
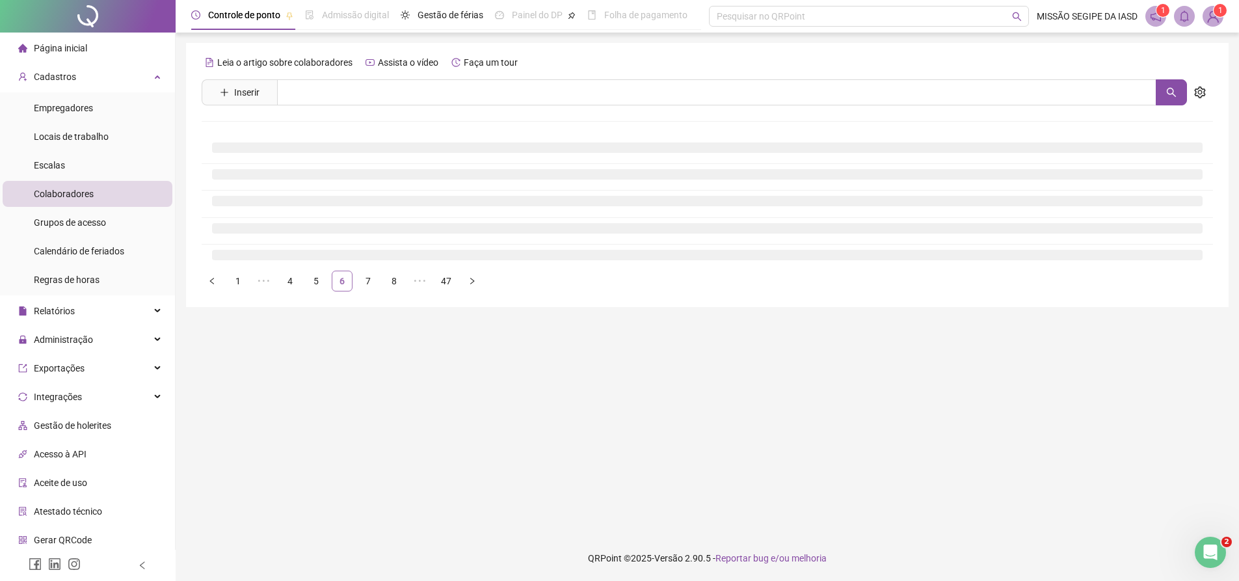
scroll to position [0, 0]
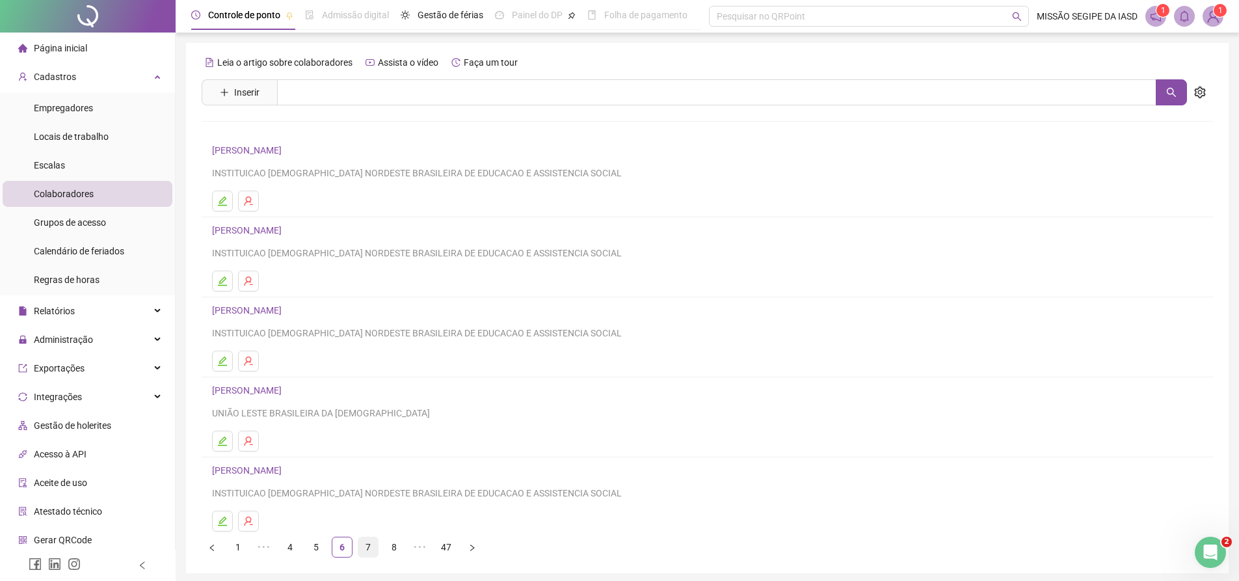
click at [362, 548] on link "7" at bounding box center [368, 547] width 20 height 20
click at [246, 440] on icon "user-delete" at bounding box center [248, 440] width 8 height 9
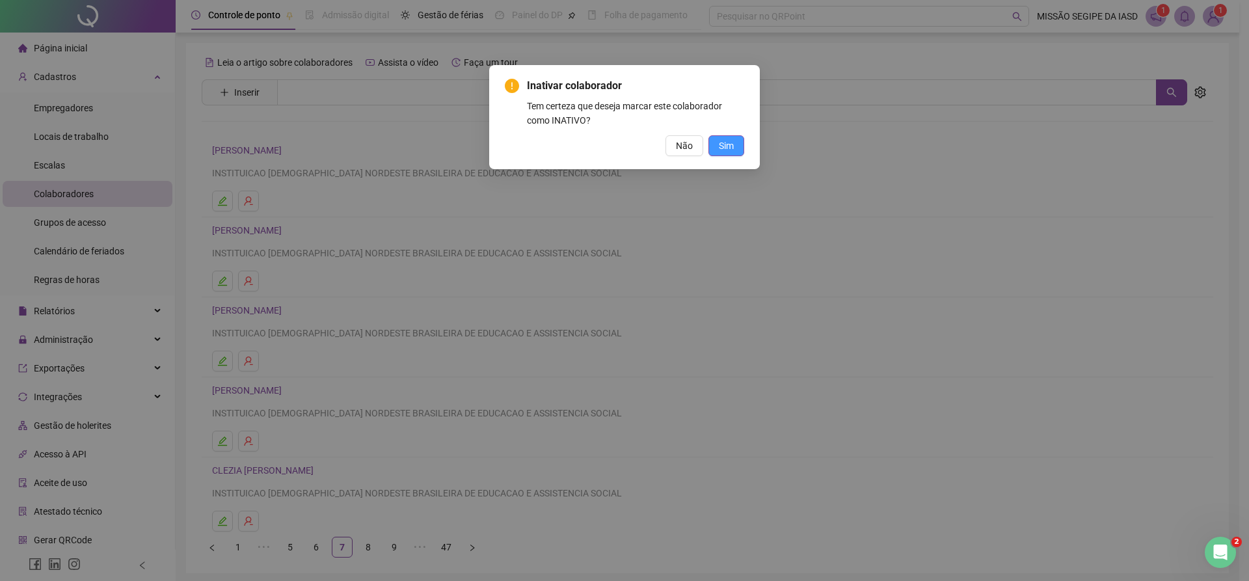
click at [715, 148] on button "Sim" at bounding box center [726, 145] width 36 height 21
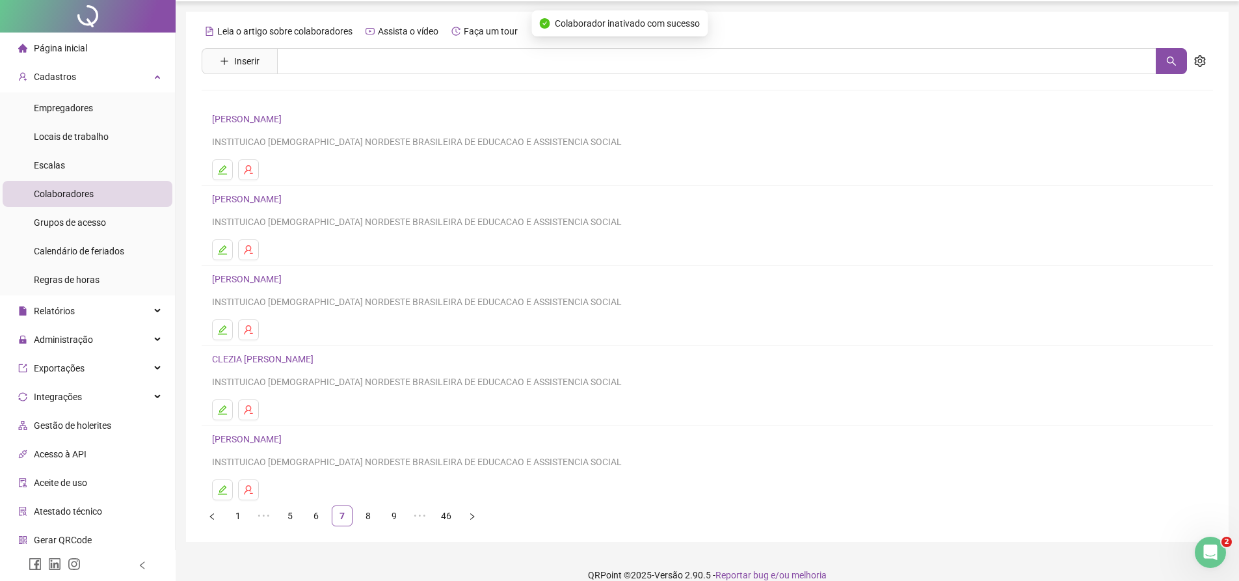
scroll to position [48, 0]
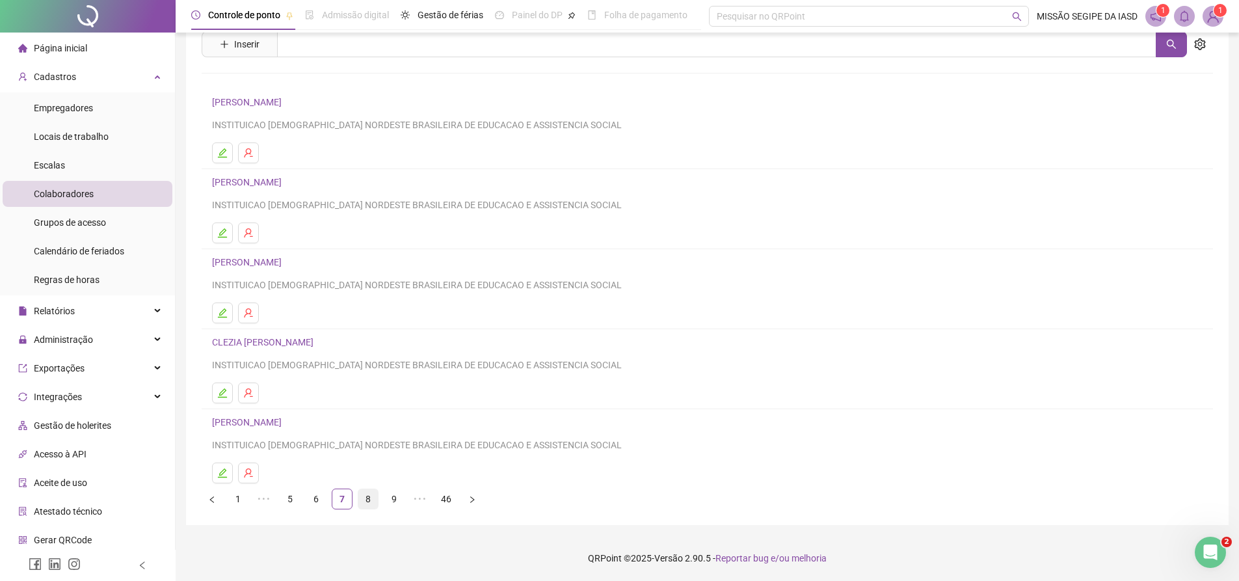
click at [367, 501] on link "8" at bounding box center [368, 499] width 20 height 20
click at [371, 498] on link "9" at bounding box center [368, 499] width 20 height 20
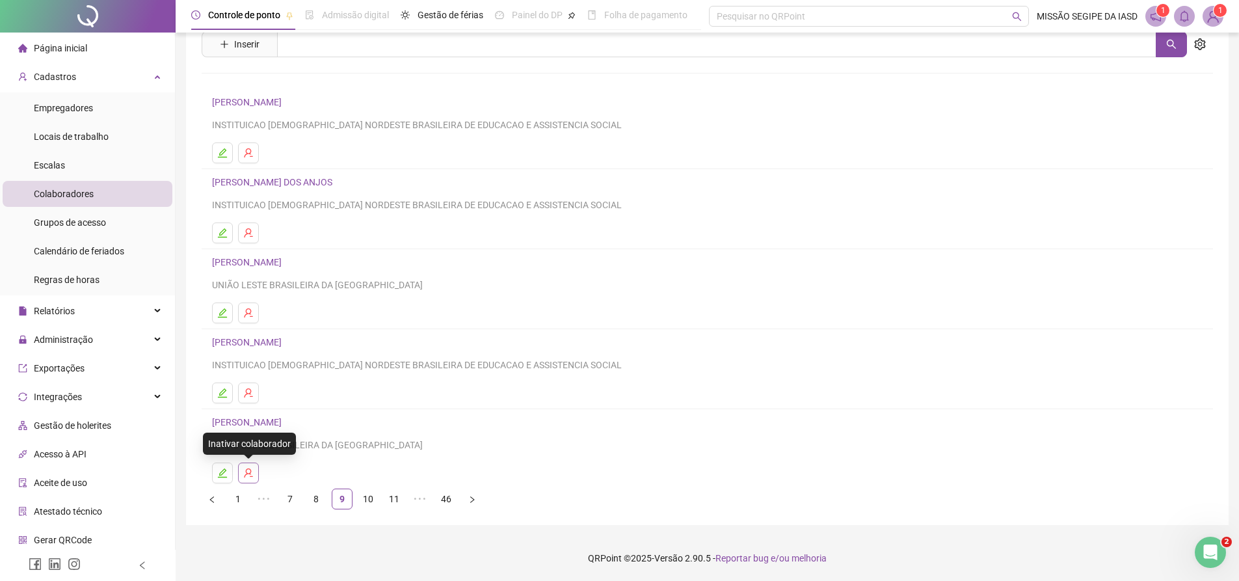
click at [245, 471] on icon "user-delete" at bounding box center [248, 473] width 10 height 10
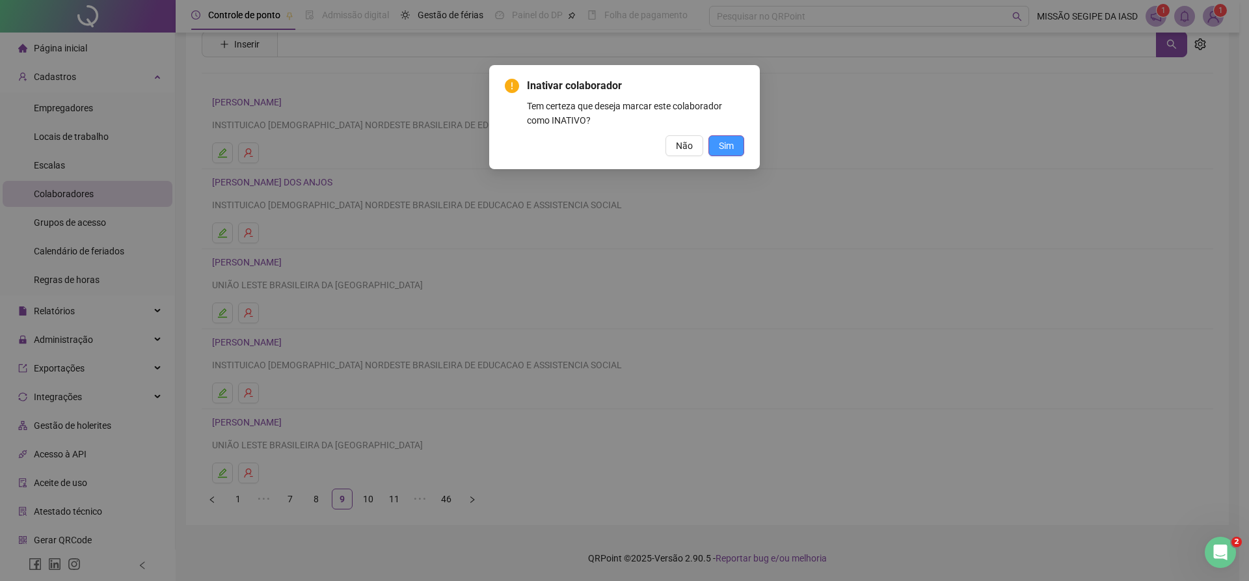
click at [728, 151] on span "Sim" at bounding box center [726, 146] width 15 height 14
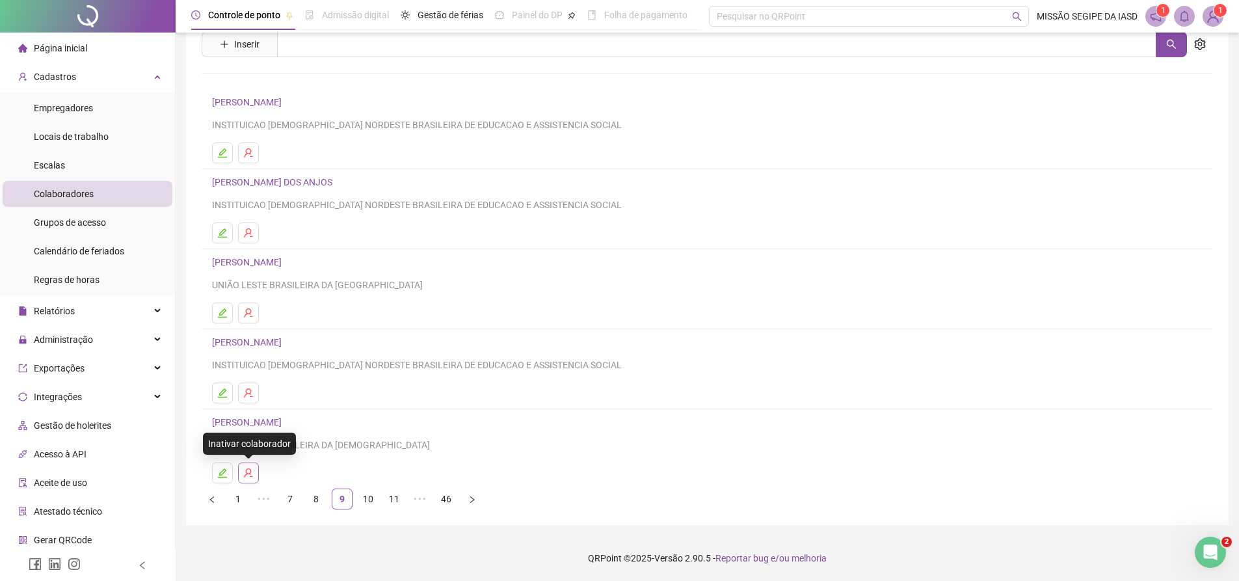
click at [248, 472] on icon "user-delete" at bounding box center [248, 473] width 10 height 10
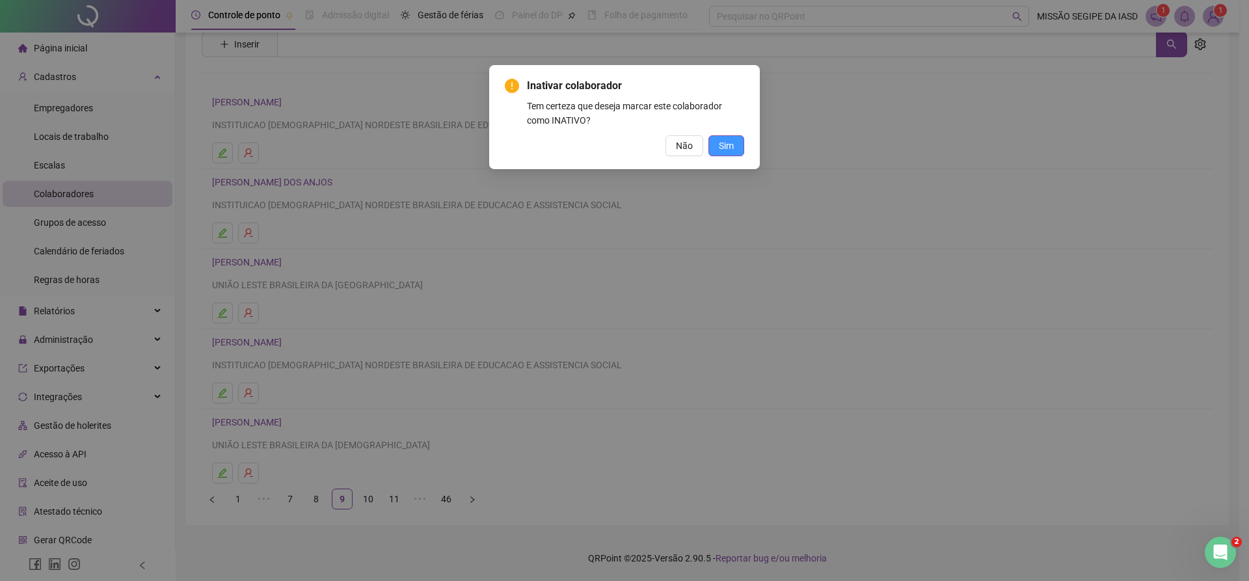
click at [728, 144] on span "Sim" at bounding box center [726, 146] width 15 height 14
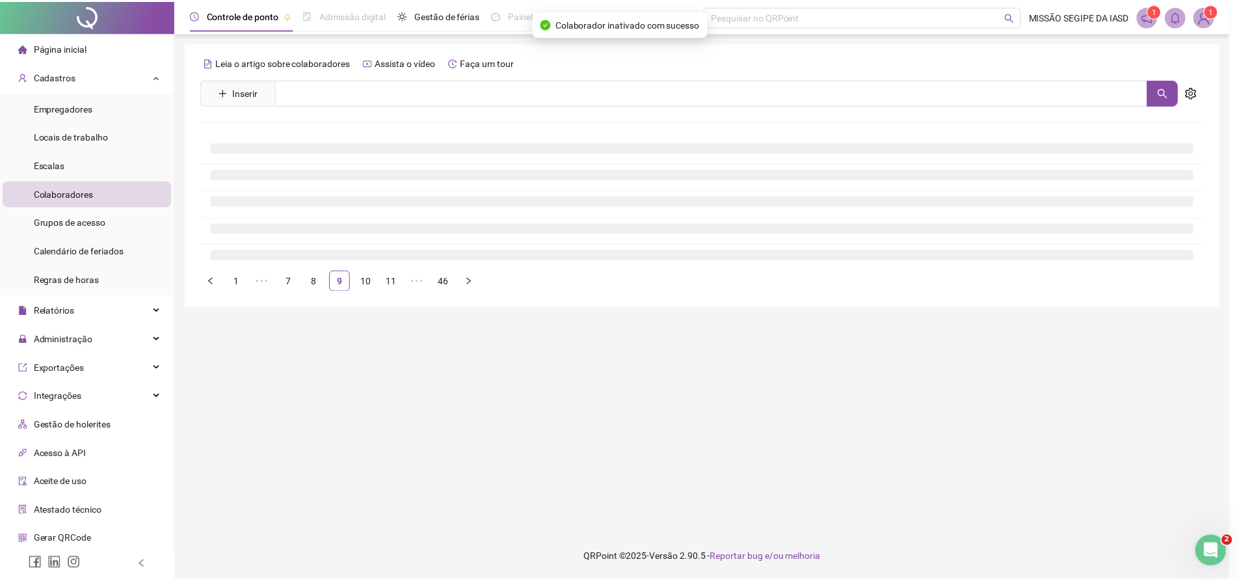
scroll to position [0, 0]
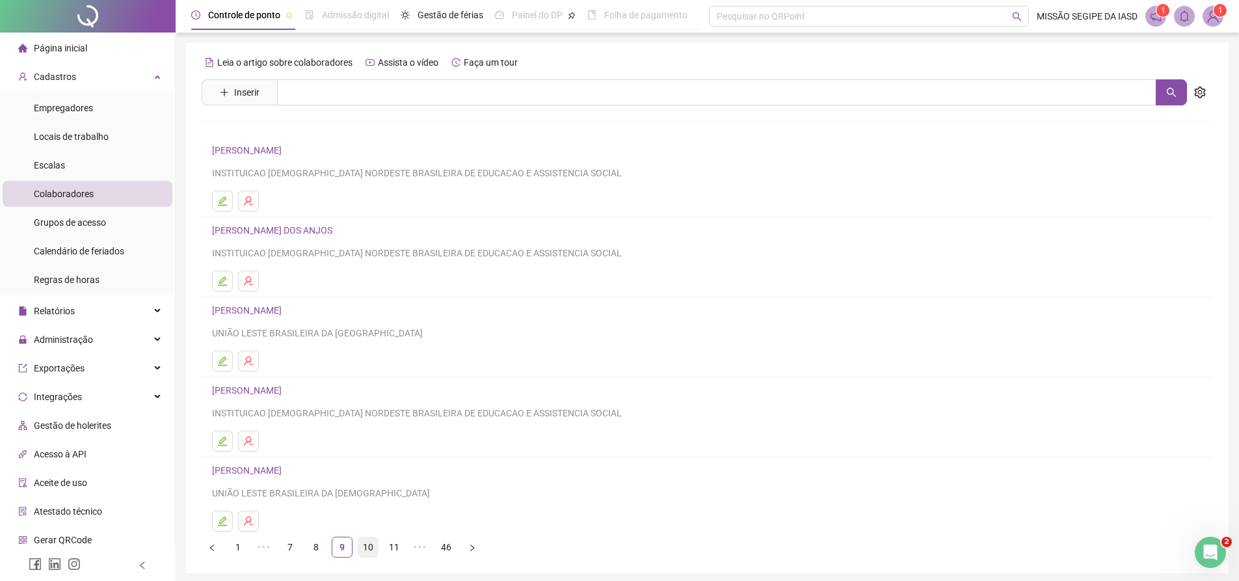
click at [373, 547] on link "10" at bounding box center [368, 547] width 20 height 20
click at [250, 276] on icon "user-delete" at bounding box center [248, 281] width 10 height 10
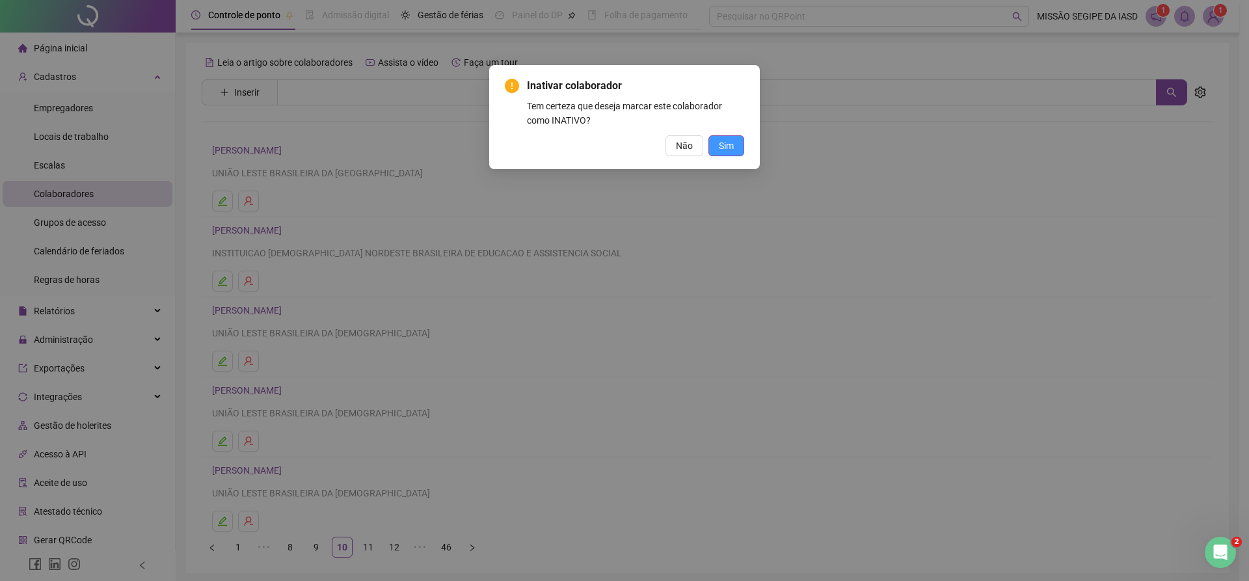
click at [725, 144] on span "Sim" at bounding box center [726, 146] width 15 height 14
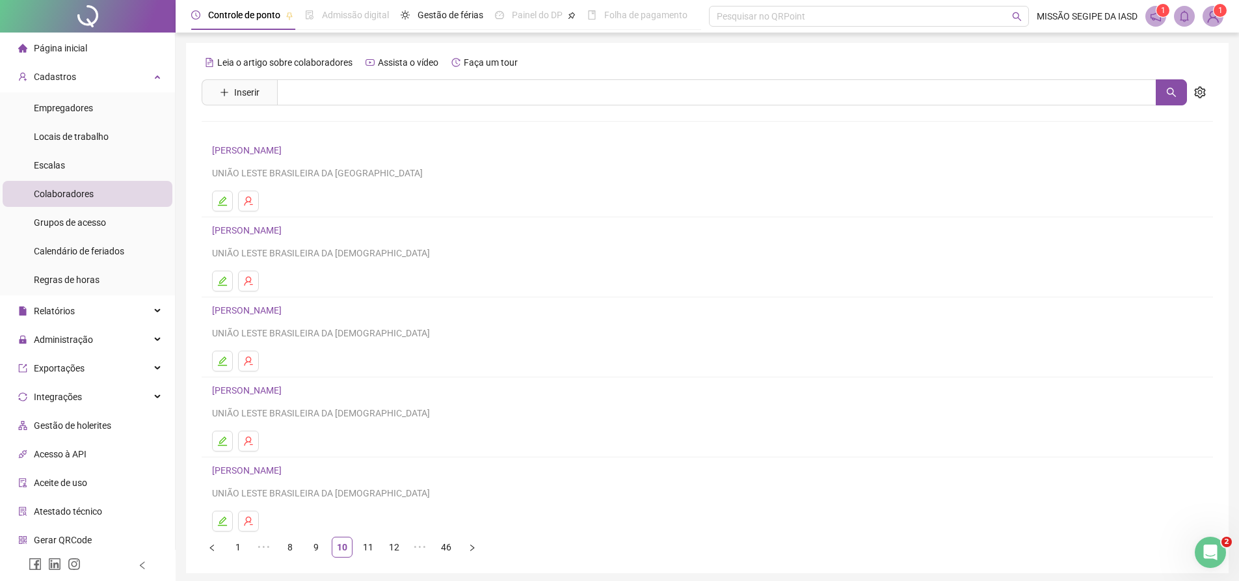
scroll to position [48, 0]
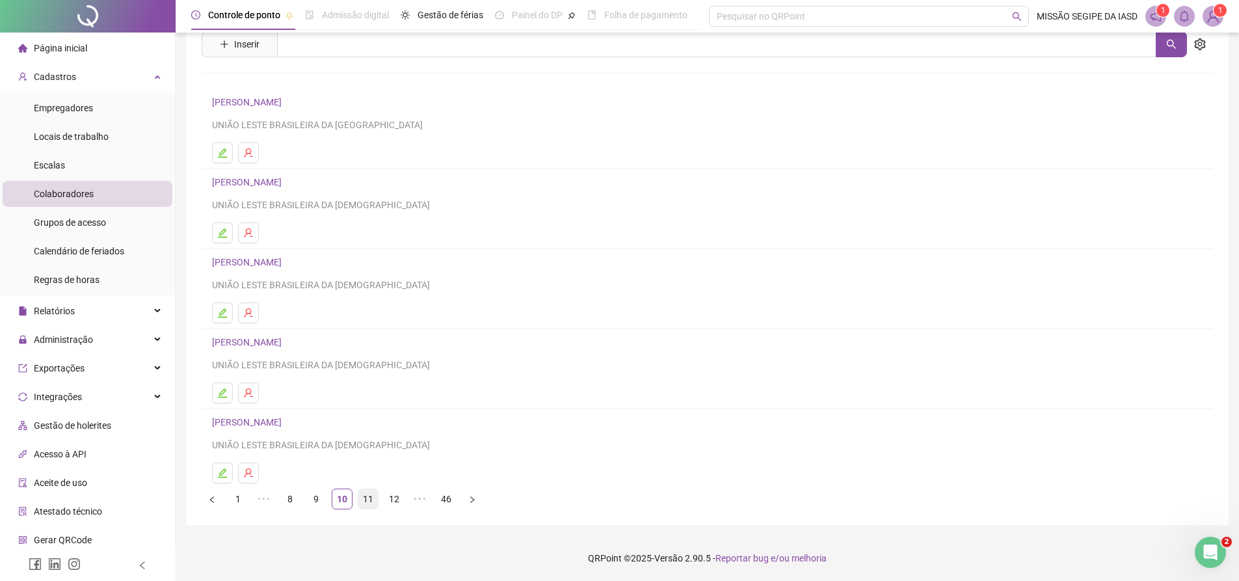
click at [369, 490] on link "11" at bounding box center [368, 499] width 20 height 20
click at [364, 495] on link "12" at bounding box center [368, 499] width 20 height 20
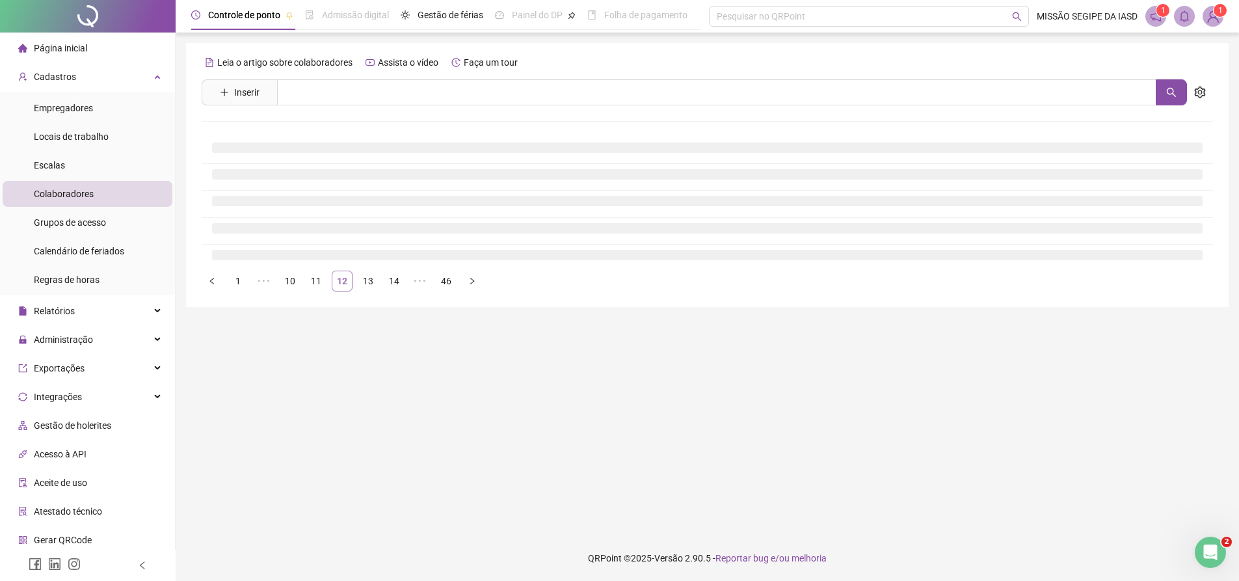
scroll to position [0, 0]
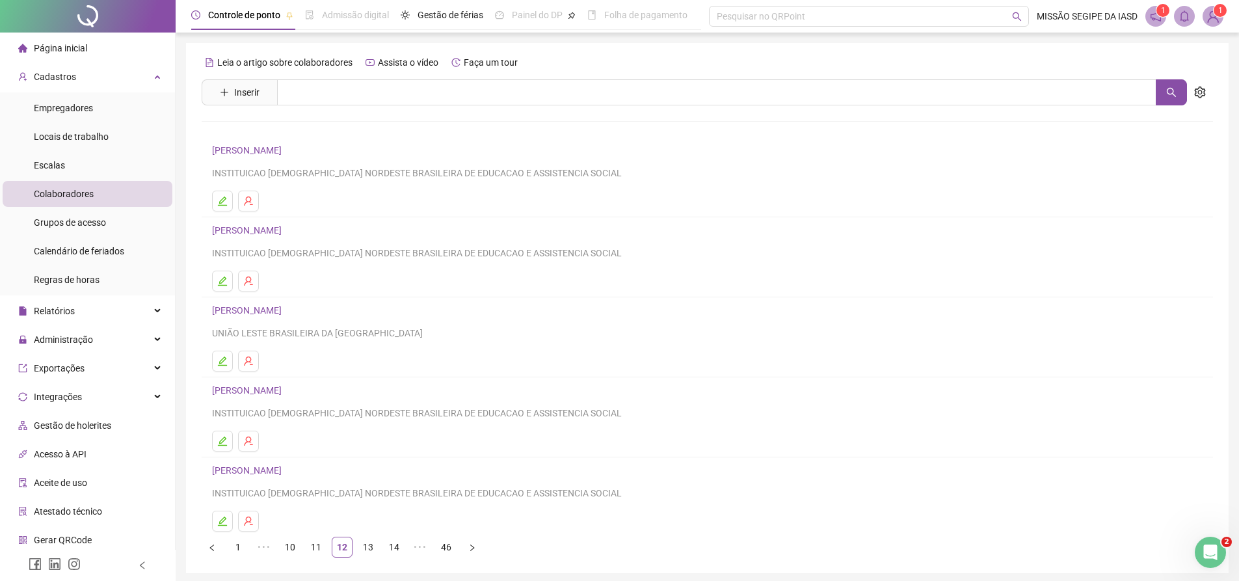
click at [286, 147] on link "[PERSON_NAME]" at bounding box center [248, 150] width 73 height 10
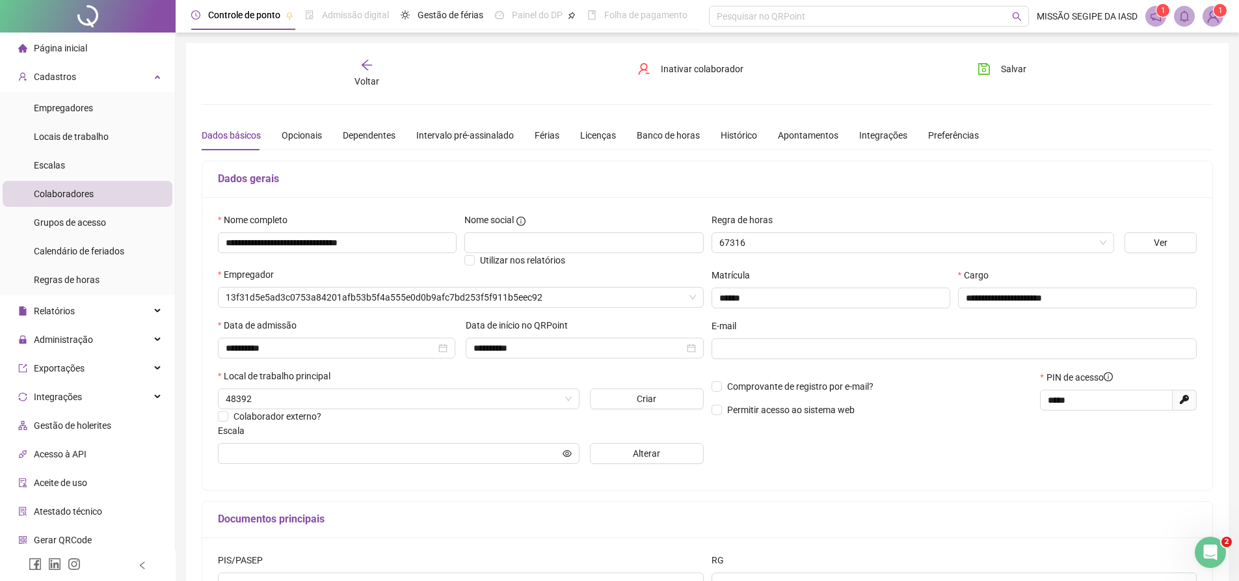
type input "**********"
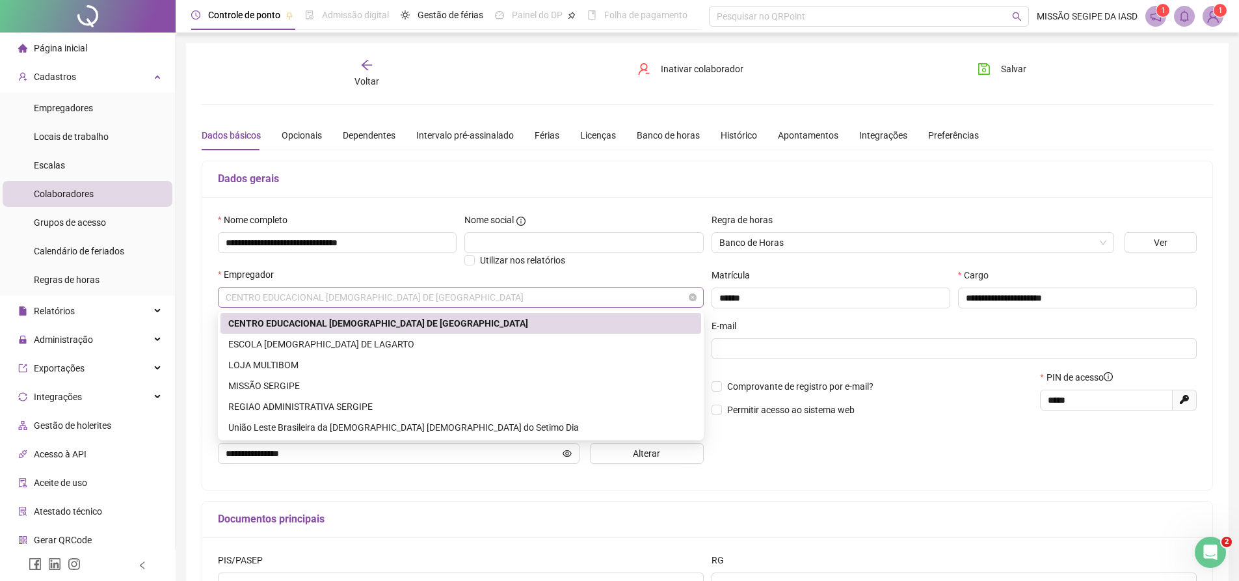
click at [615, 299] on span "CENTRO EDUCACIONAL [DEMOGRAPHIC_DATA] DE [GEOGRAPHIC_DATA]" at bounding box center [461, 297] width 470 height 20
click at [254, 390] on div "MISSÃO SERGIPE" at bounding box center [460, 386] width 465 height 14
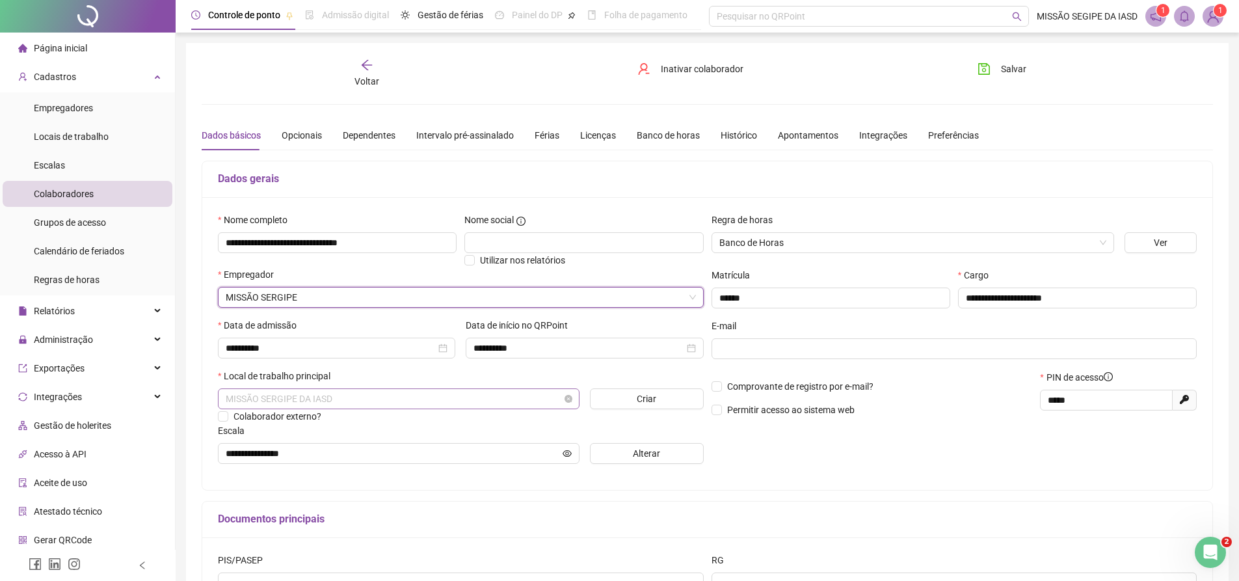
click at [547, 399] on span "MISSÃO SERGIPE DA IASD" at bounding box center [399, 399] width 346 height 20
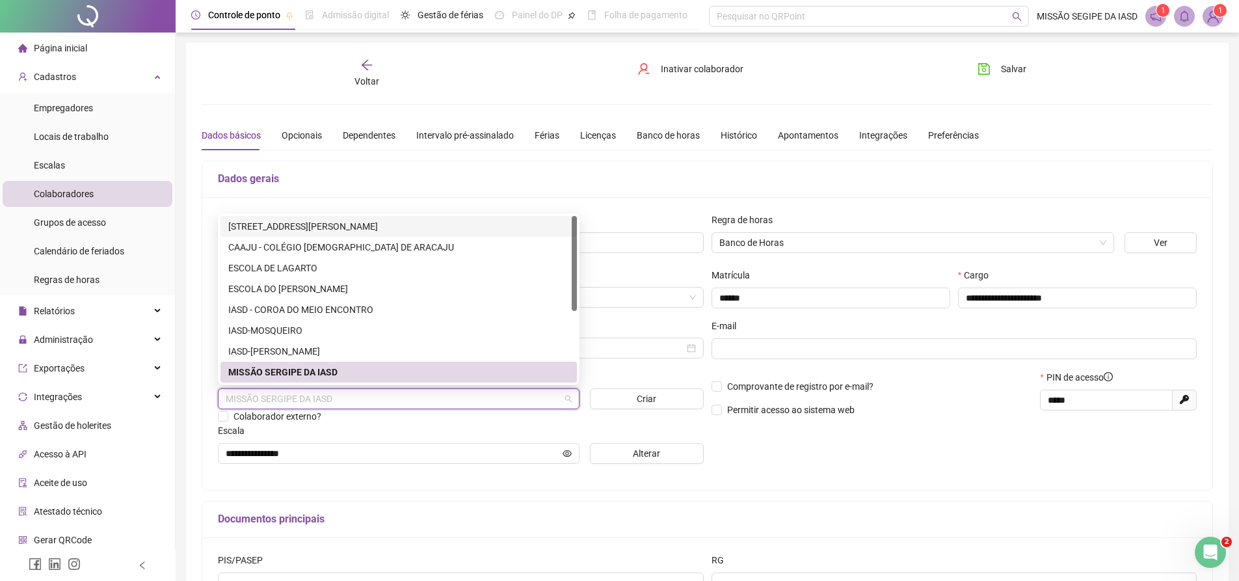
click at [455, 227] on div "[STREET_ADDRESS][PERSON_NAME]" at bounding box center [398, 226] width 341 height 14
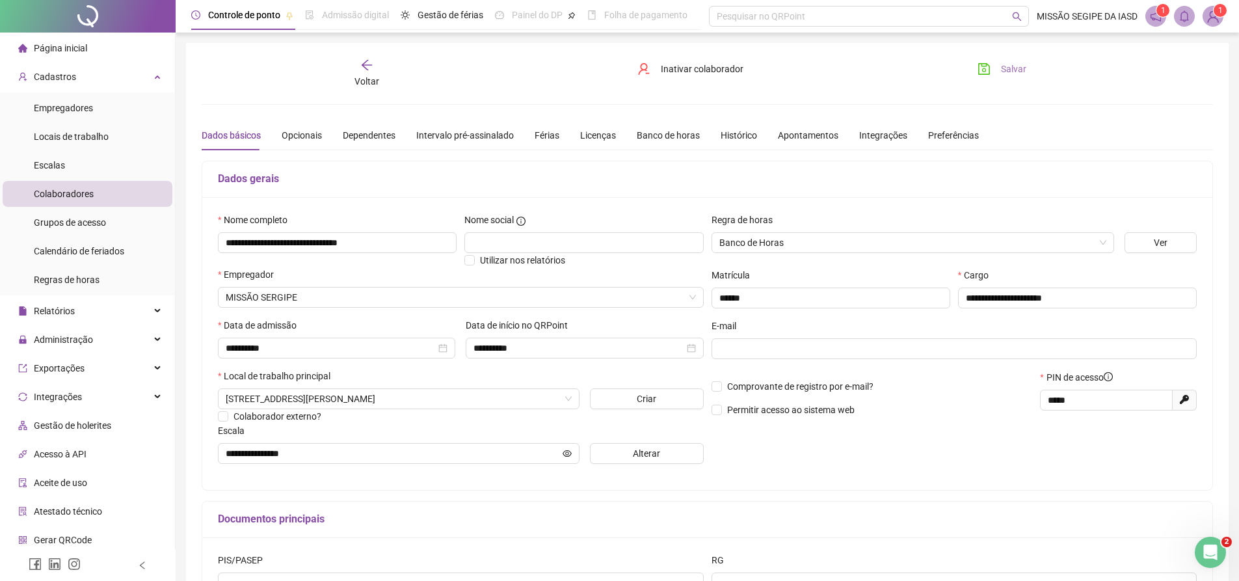
click at [1007, 66] on span "Salvar" at bounding box center [1013, 69] width 25 height 14
click at [370, 62] on icon "arrow-left" at bounding box center [366, 65] width 13 height 13
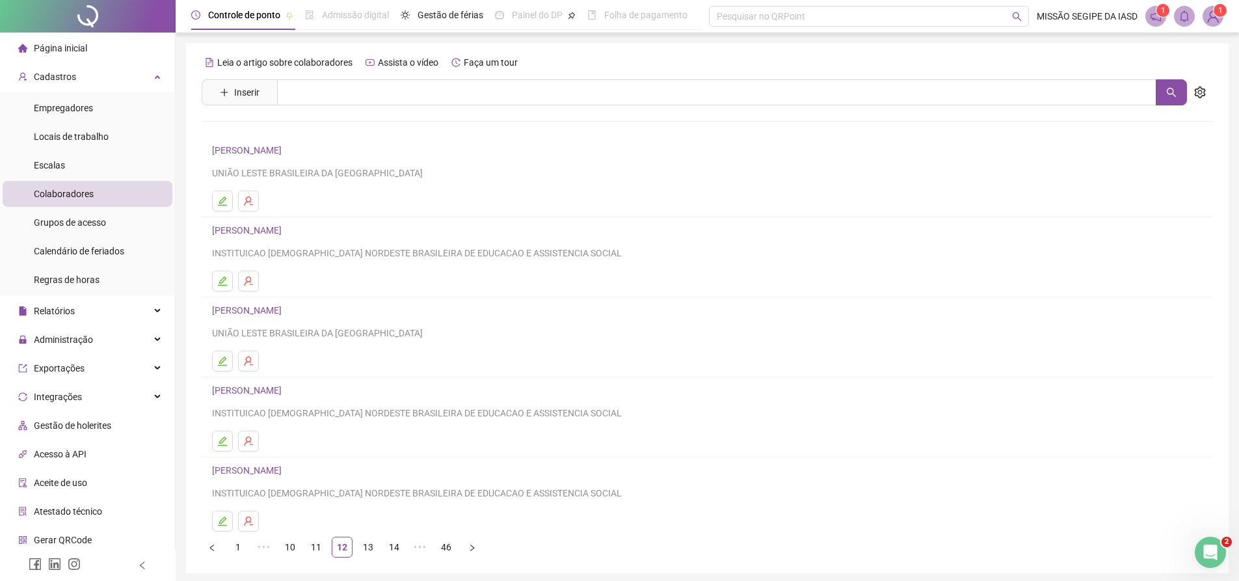
scroll to position [48, 0]
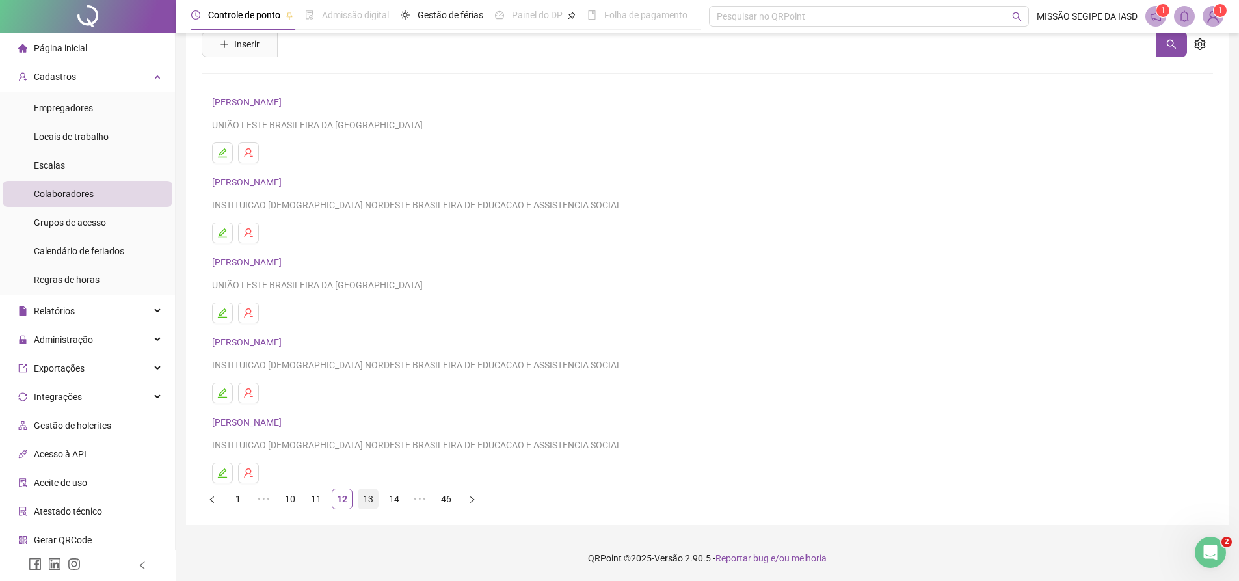
click at [369, 496] on link "13" at bounding box center [368, 499] width 20 height 20
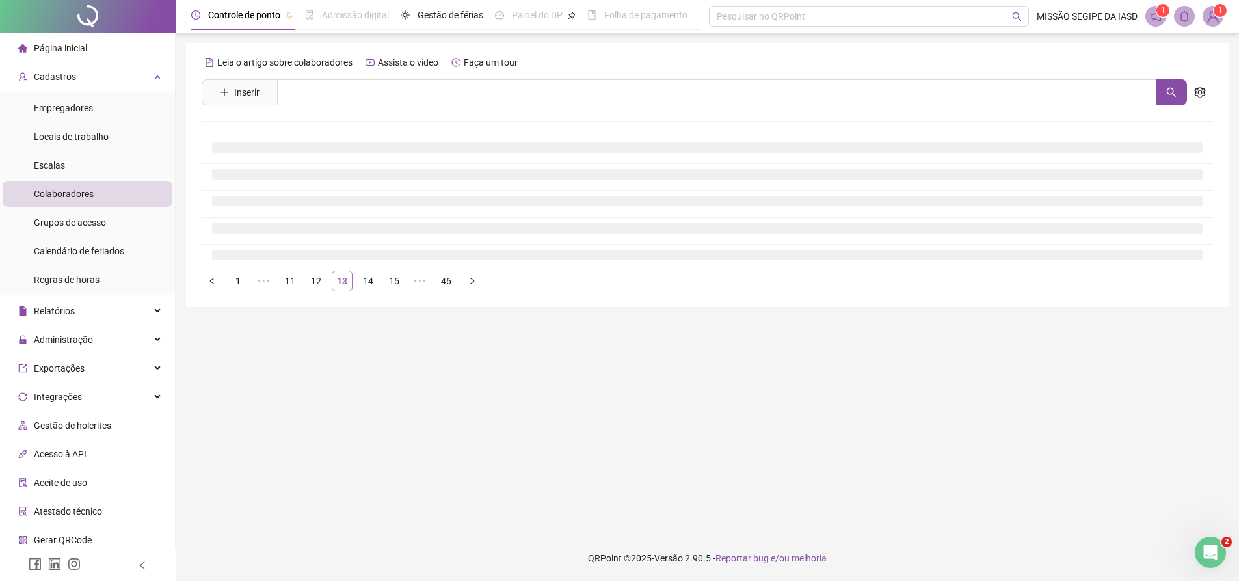
scroll to position [0, 0]
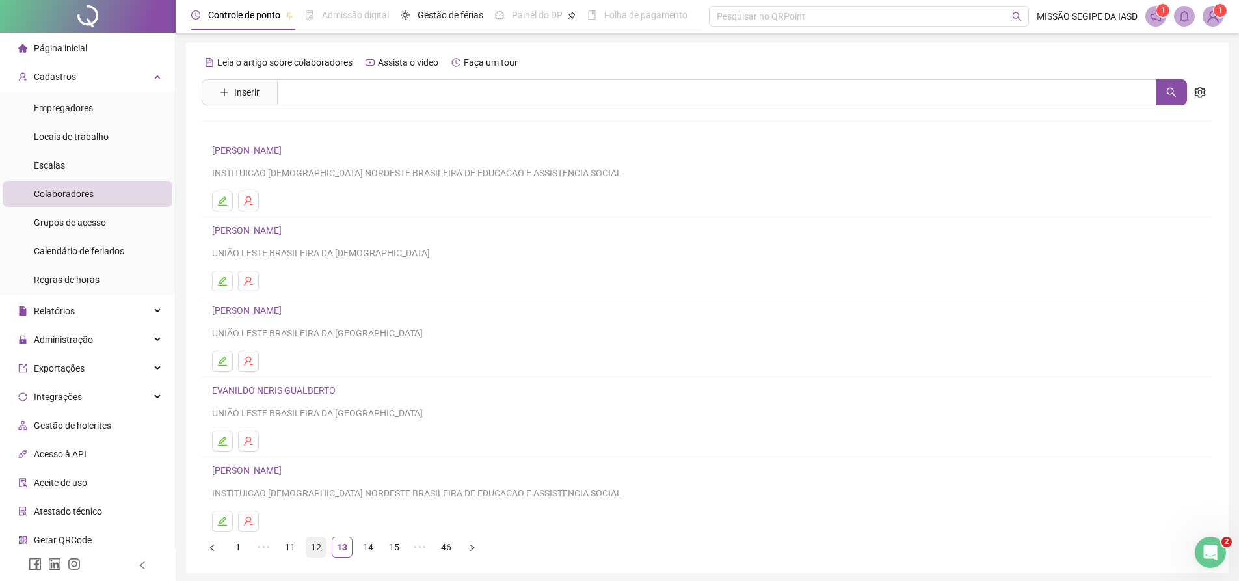
click at [312, 545] on link "12" at bounding box center [316, 547] width 20 height 20
click at [286, 465] on link "[PERSON_NAME]" at bounding box center [248, 470] width 73 height 10
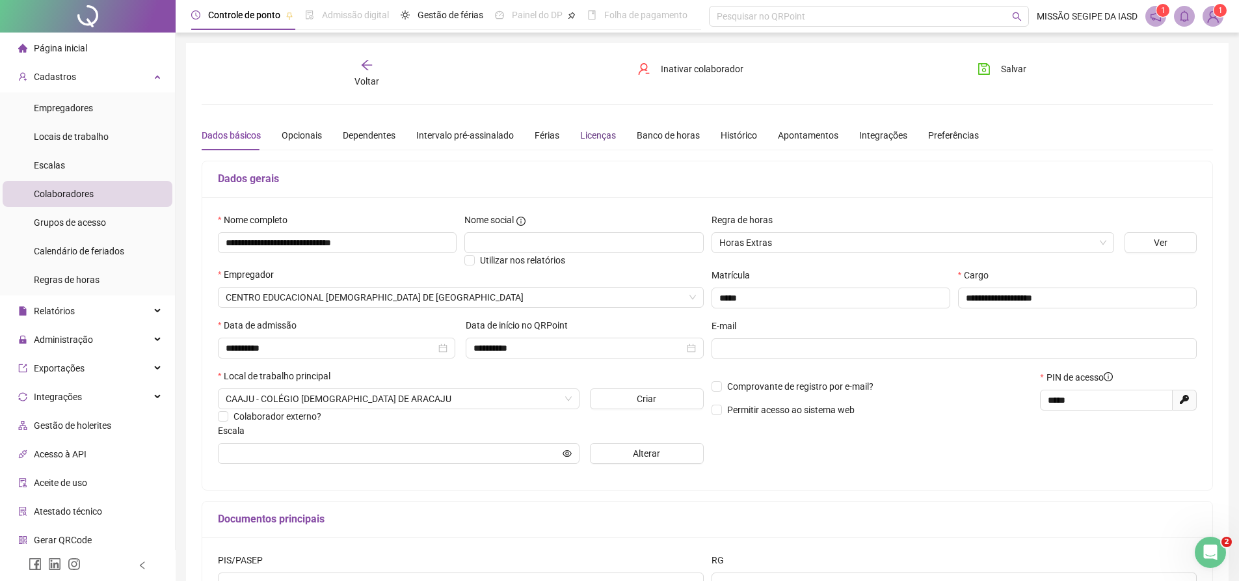
click at [601, 135] on div "Licenças" at bounding box center [598, 135] width 36 height 14
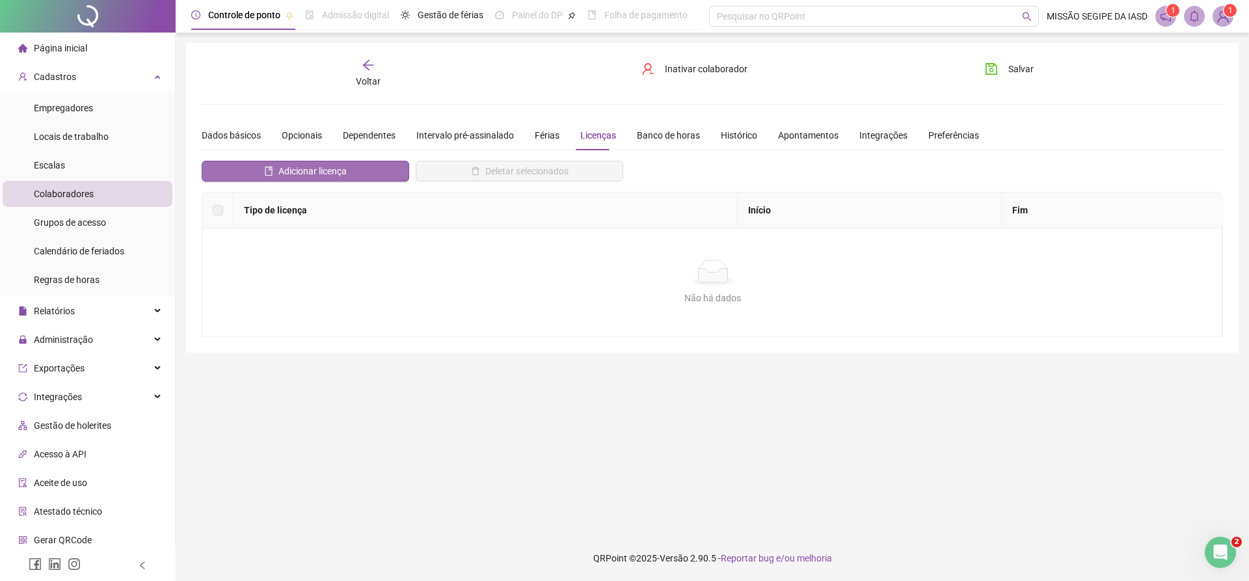
click at [319, 178] on button "Adicionar licença" at bounding box center [305, 171] width 207 height 21
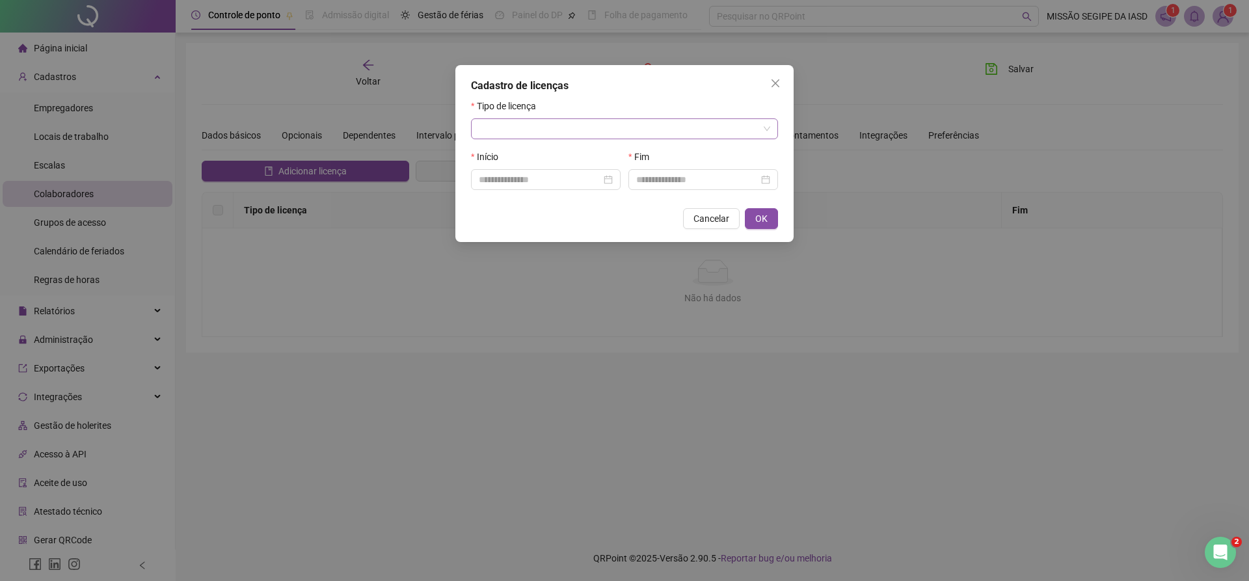
click at [535, 123] on input "search" at bounding box center [619, 129] width 280 height 20
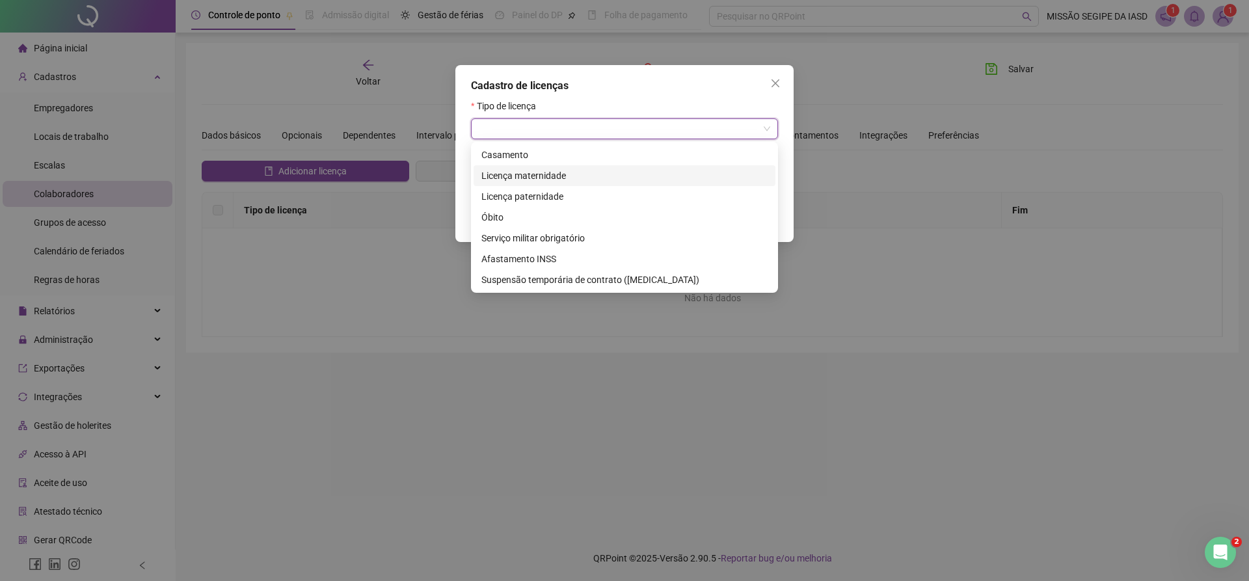
click at [531, 174] on div "Licença maternidade" at bounding box center [624, 175] width 286 height 14
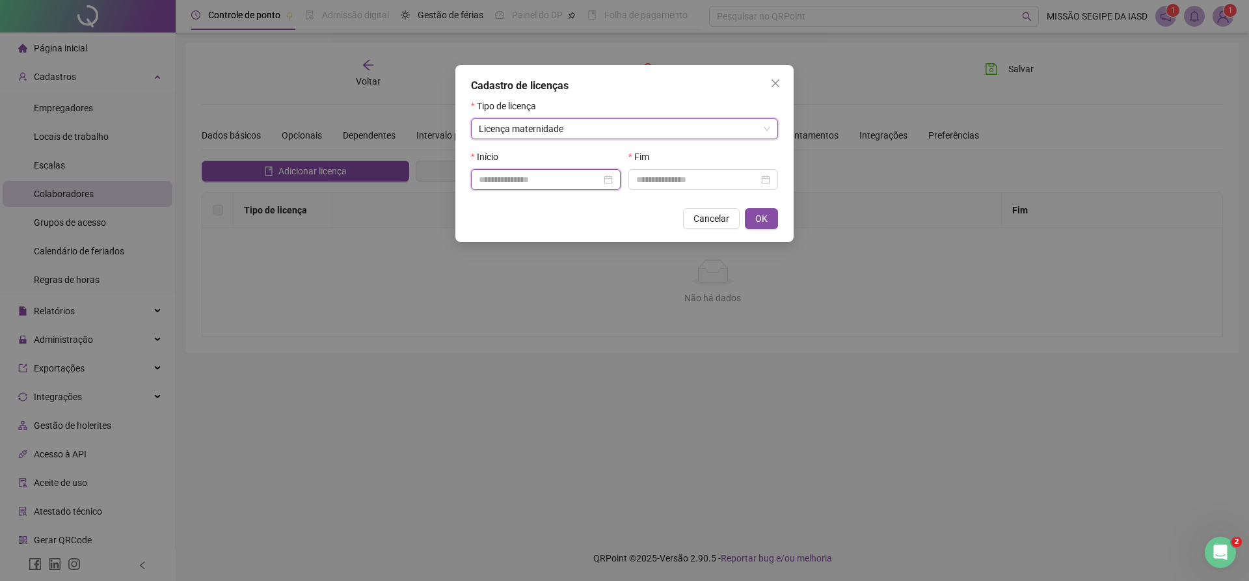
click at [542, 181] on input at bounding box center [540, 179] width 122 height 14
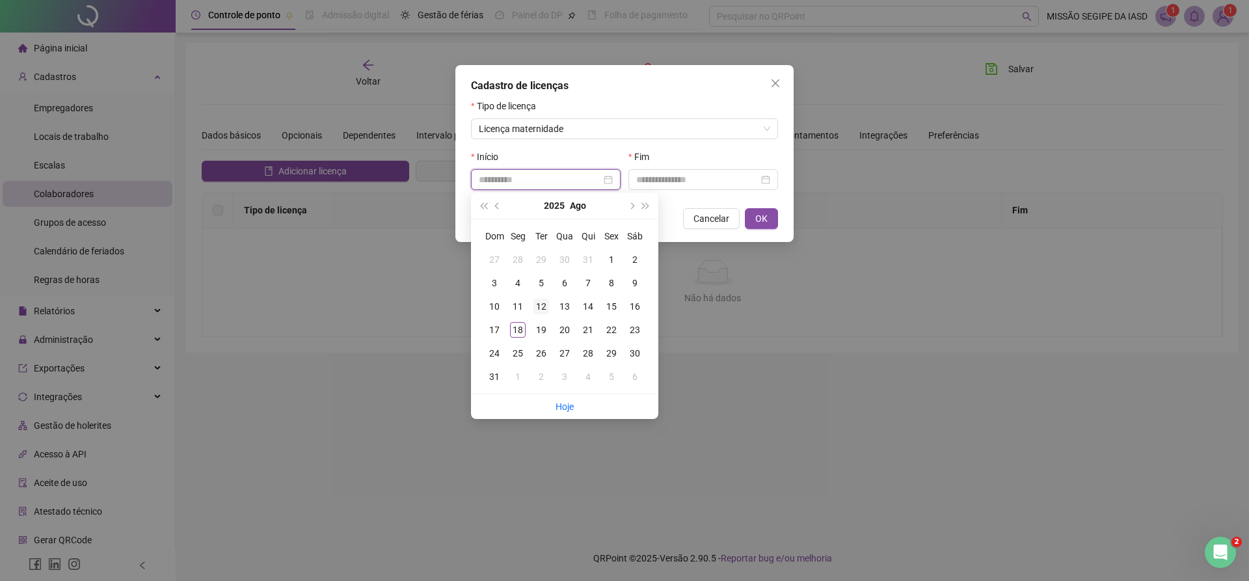
type input "**********"
click at [537, 304] on div "12" at bounding box center [541, 307] width 16 height 16
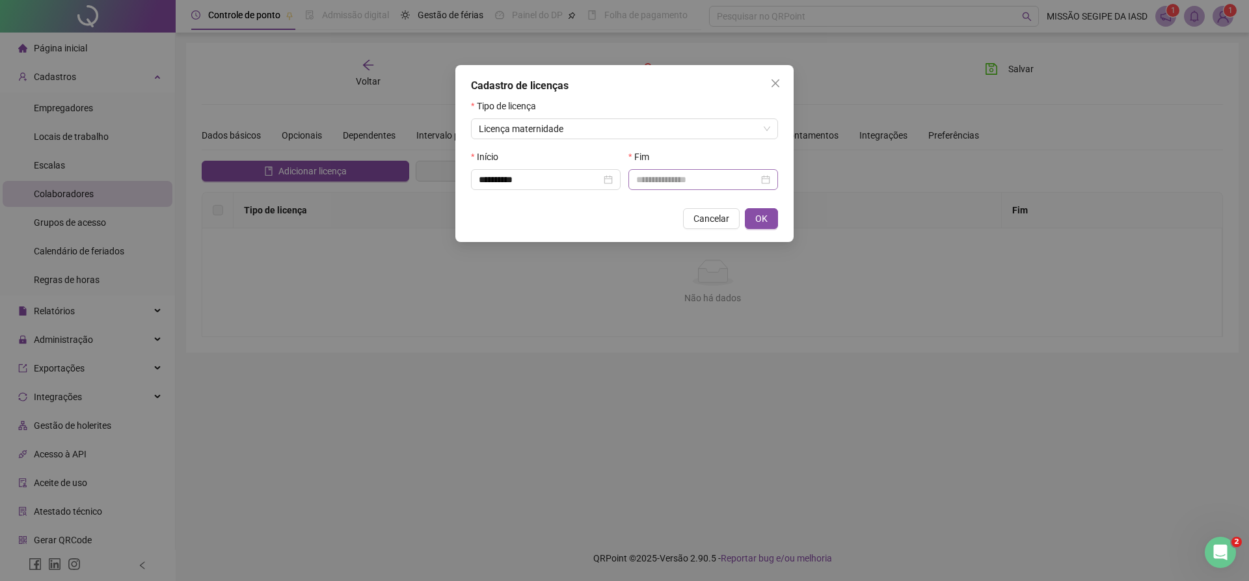
click at [766, 179] on div at bounding box center [703, 179] width 134 height 14
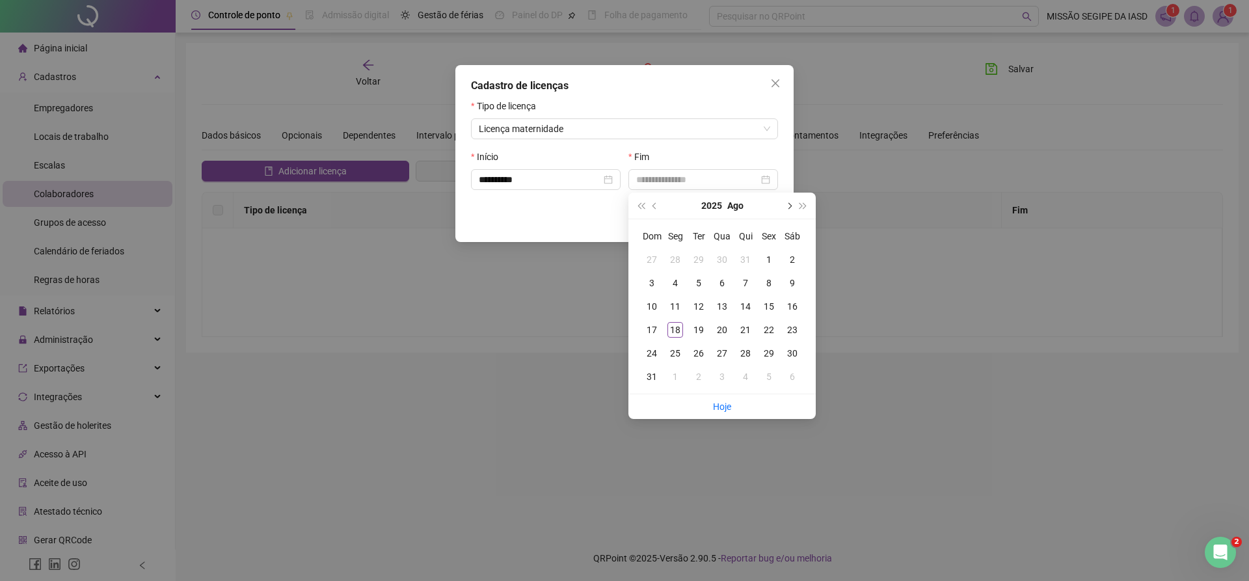
click at [788, 204] on span "next-year" at bounding box center [788, 205] width 7 height 7
type input "**********"
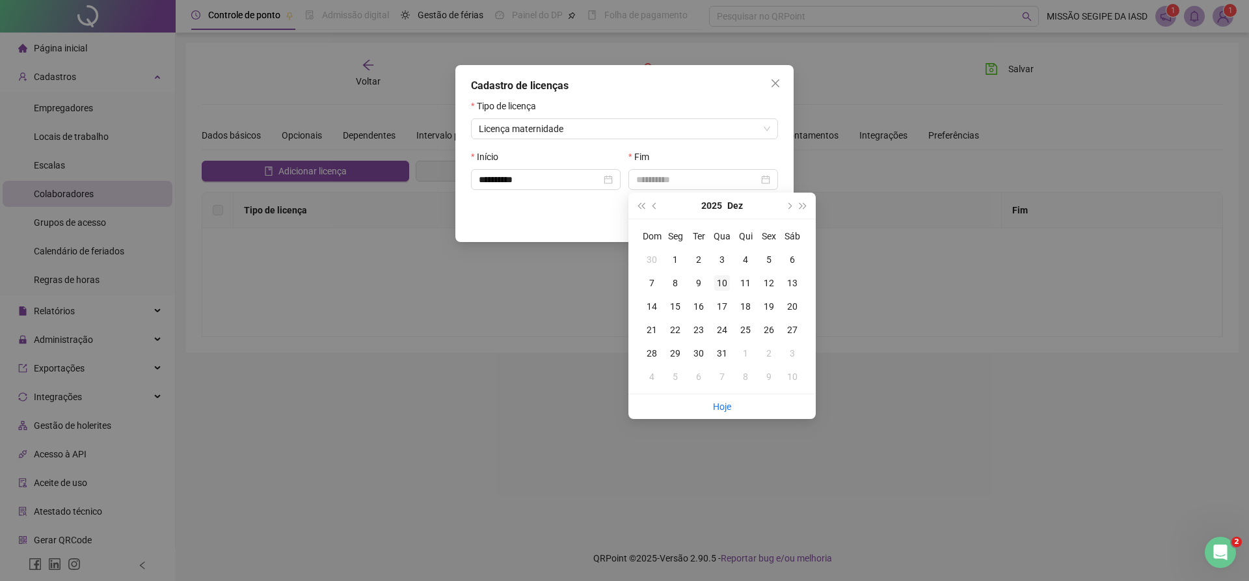
click at [721, 278] on div "10" at bounding box center [722, 283] width 16 height 16
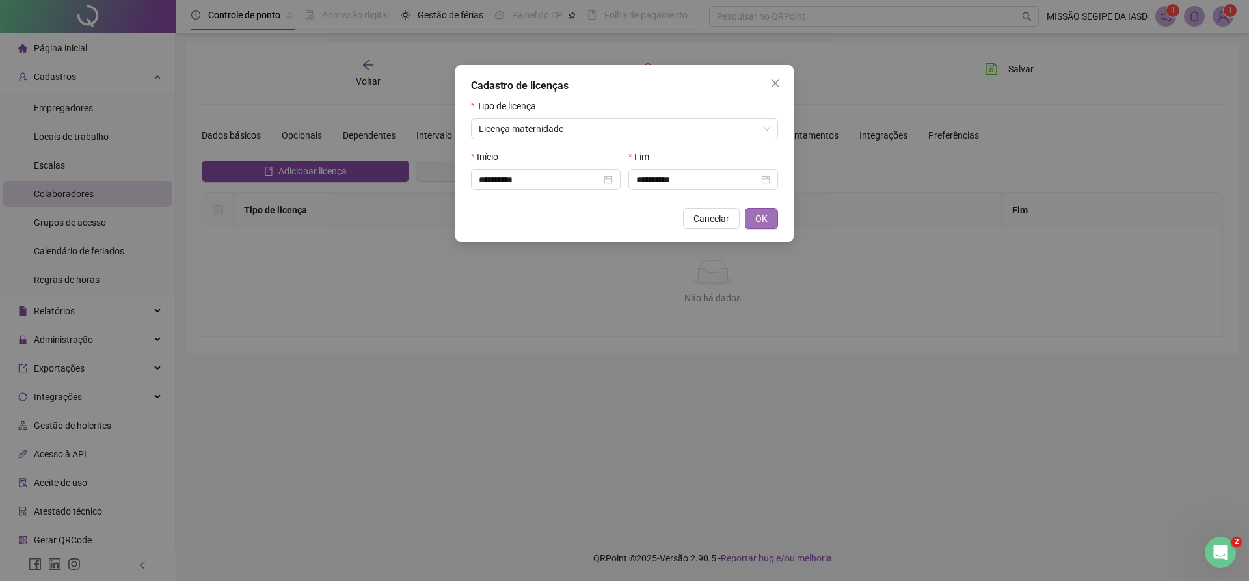
click at [756, 217] on span "OK" at bounding box center [761, 218] width 12 height 14
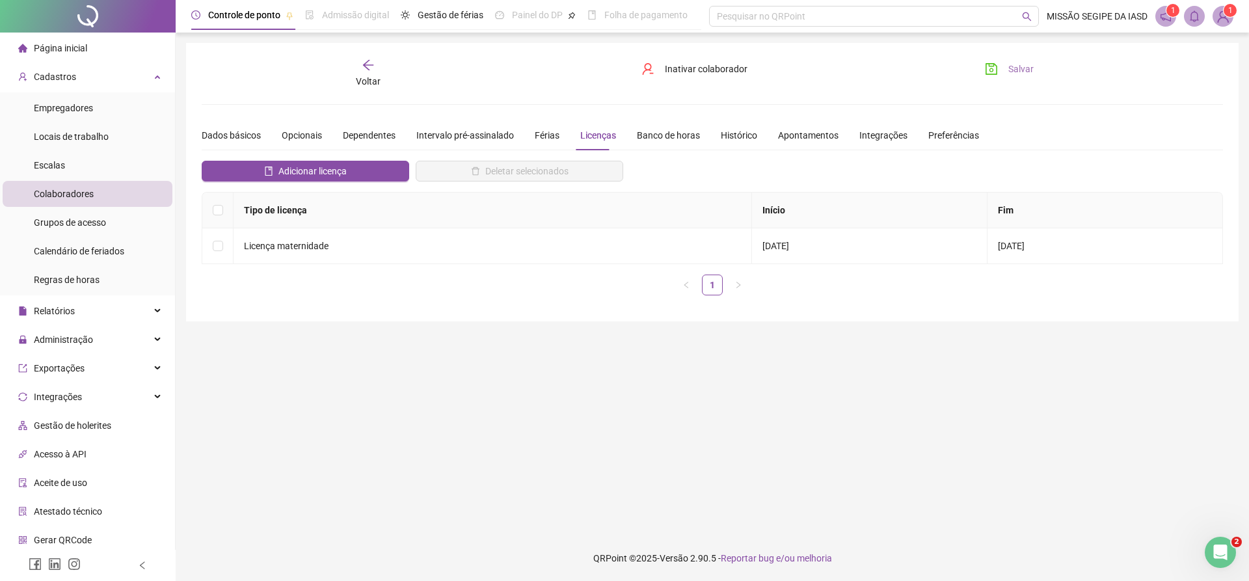
click at [1010, 72] on span "Salvar" at bounding box center [1020, 69] width 25 height 14
click at [367, 65] on icon "arrow-left" at bounding box center [368, 65] width 10 height 10
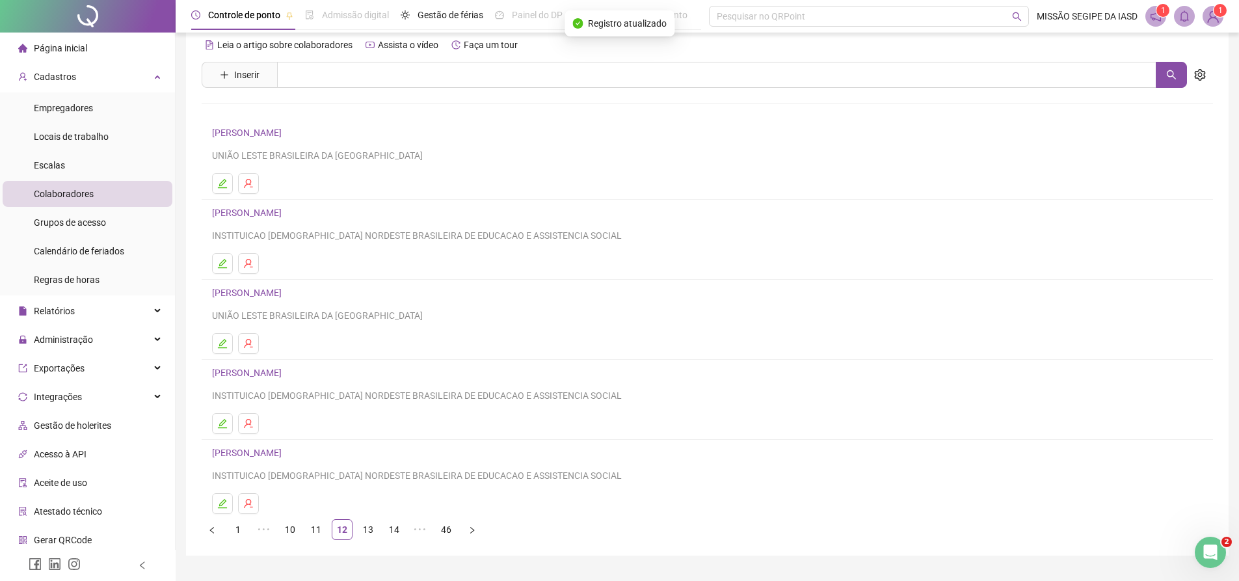
scroll to position [48, 0]
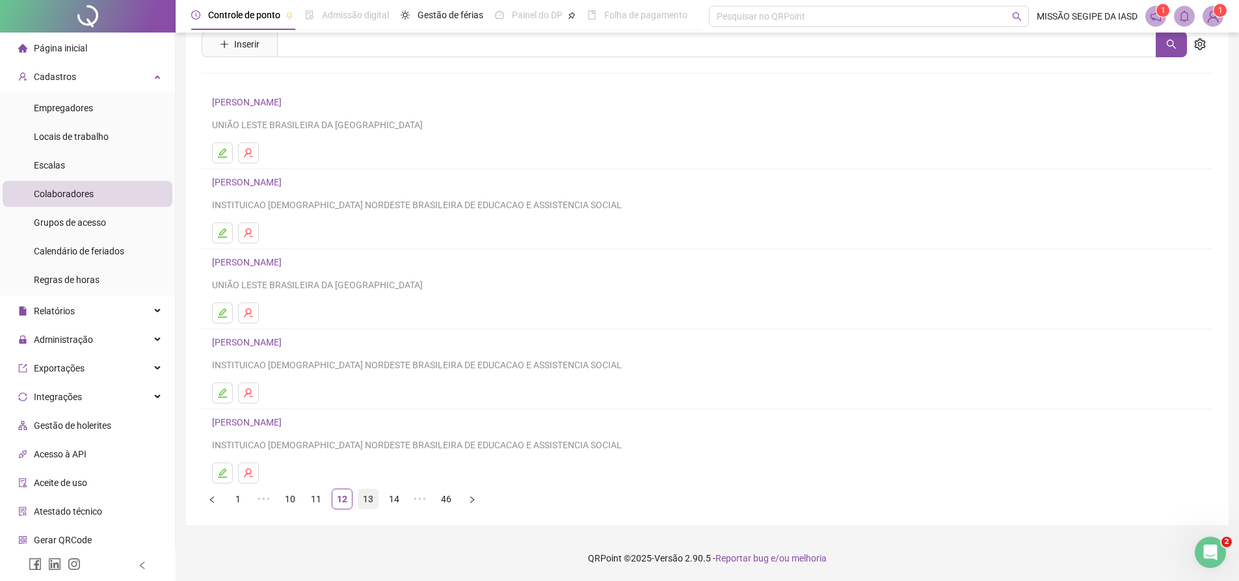
click at [362, 499] on link "13" at bounding box center [368, 499] width 20 height 20
click at [222, 237] on icon "edit" at bounding box center [222, 232] width 9 height 9
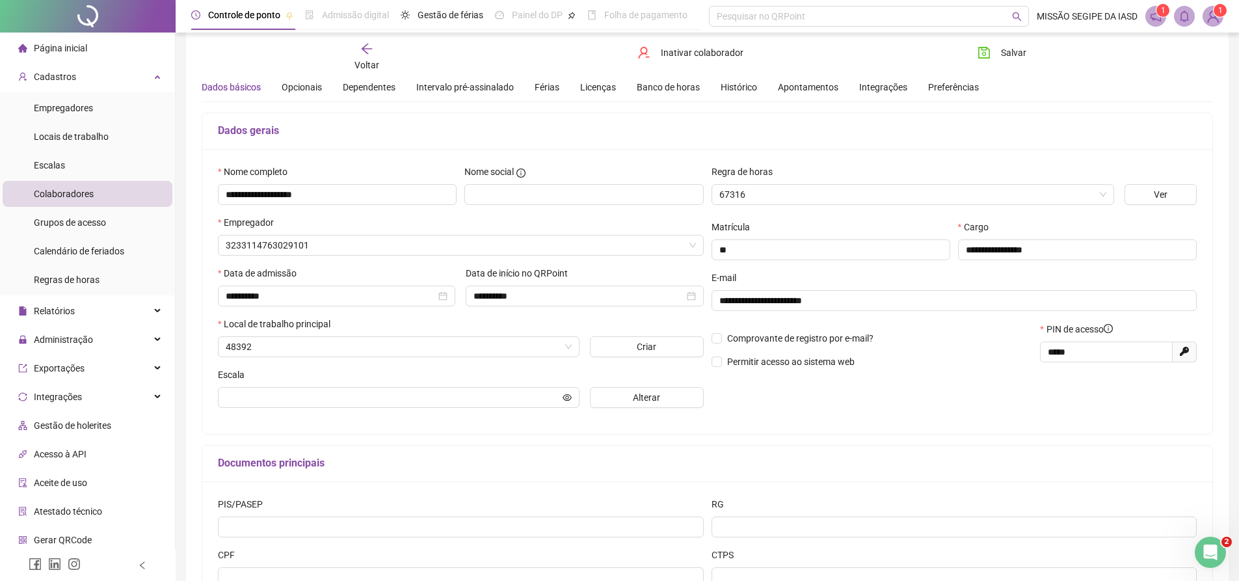
scroll to position [55, 0]
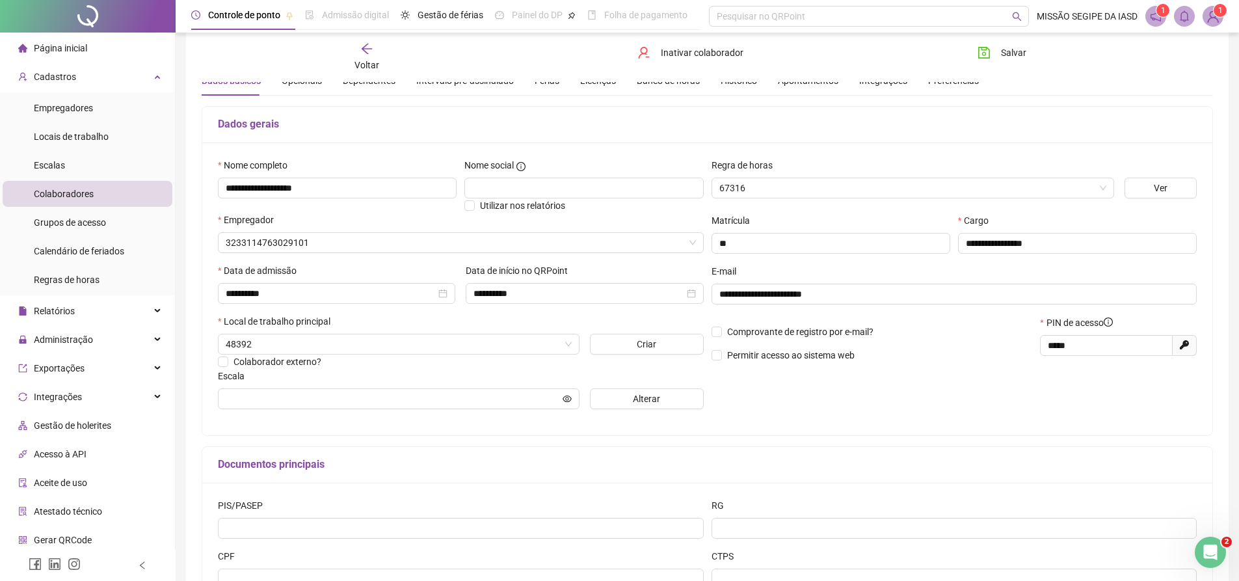
type input "**********"
click at [561, 341] on span at bounding box center [399, 344] width 346 height 20
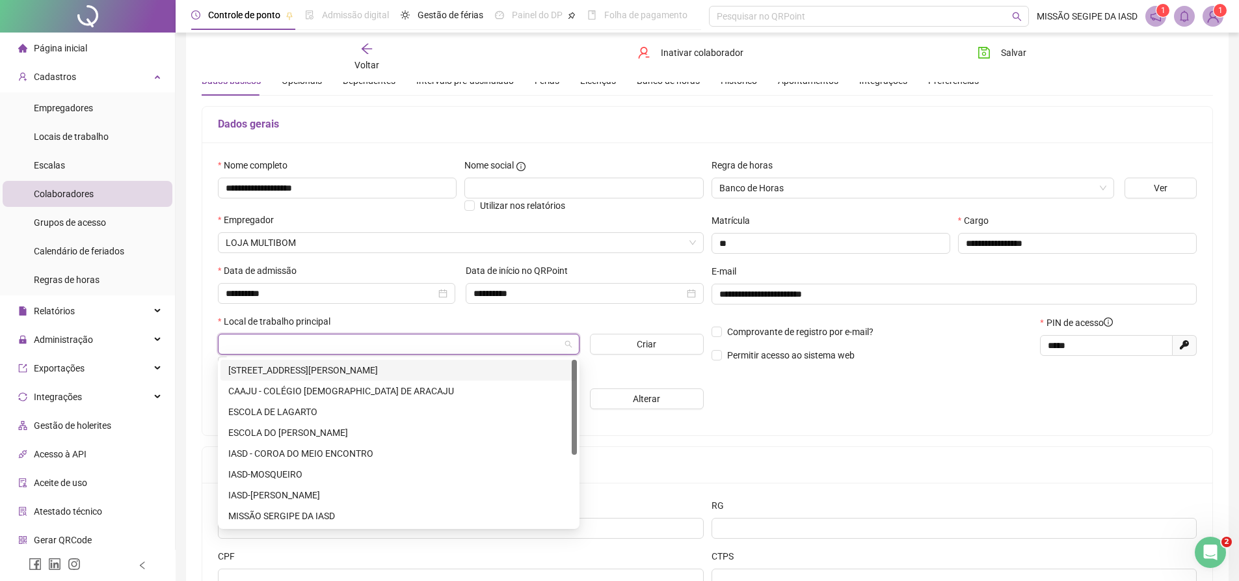
click at [390, 375] on div "[STREET_ADDRESS][PERSON_NAME]" at bounding box center [398, 370] width 341 height 14
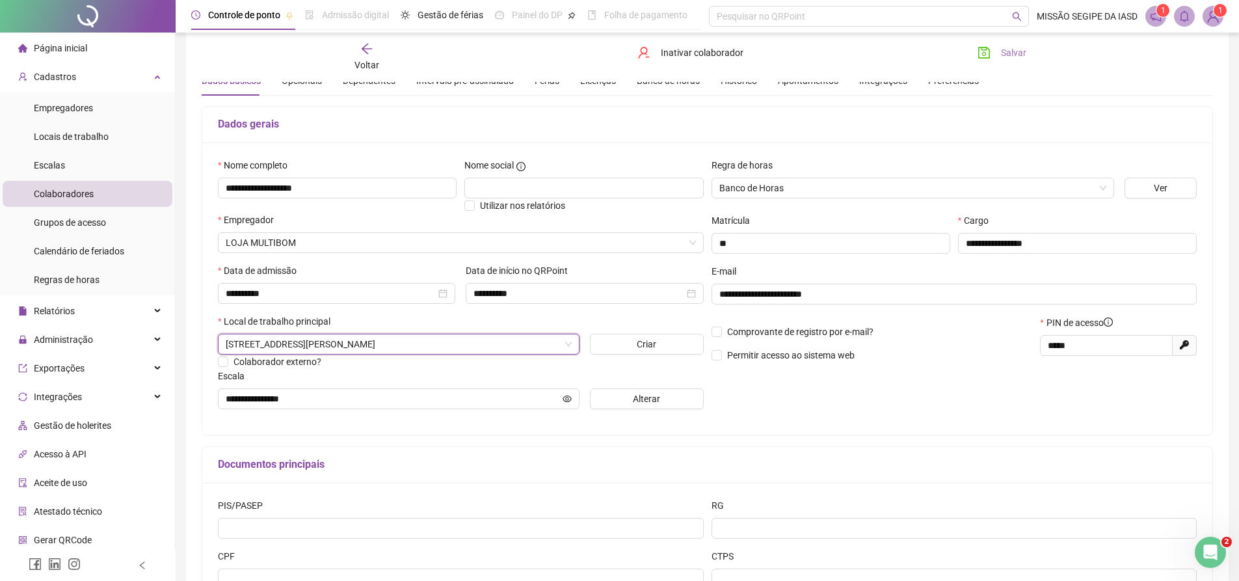
click at [1015, 56] on span "Salvar" at bounding box center [1013, 53] width 25 height 14
